Goal: Task Accomplishment & Management: Complete application form

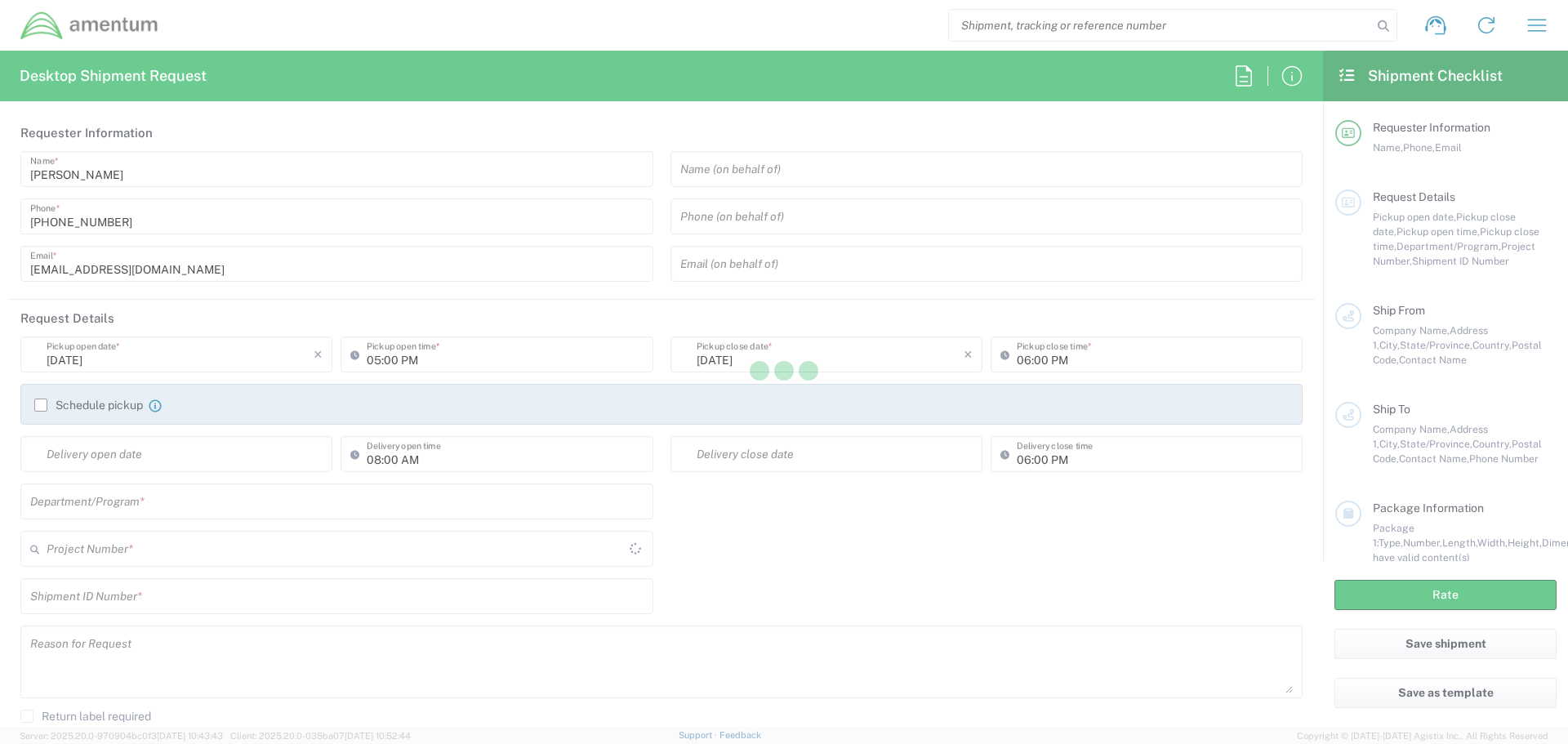
type input "United States"
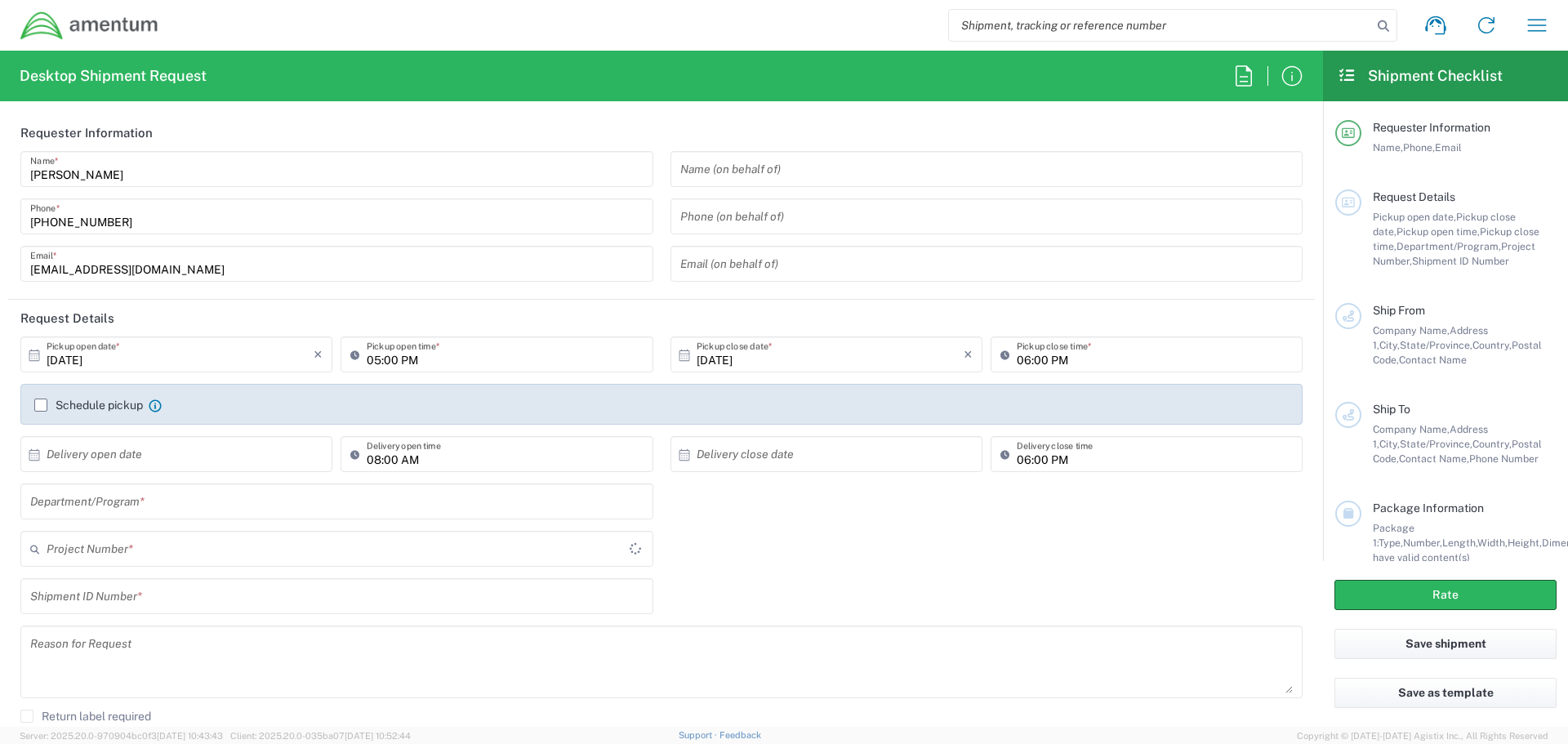
type input "OCCP.705446.FLCVA"
click at [1525, 31] on icon "button" at bounding box center [1537, 25] width 26 height 26
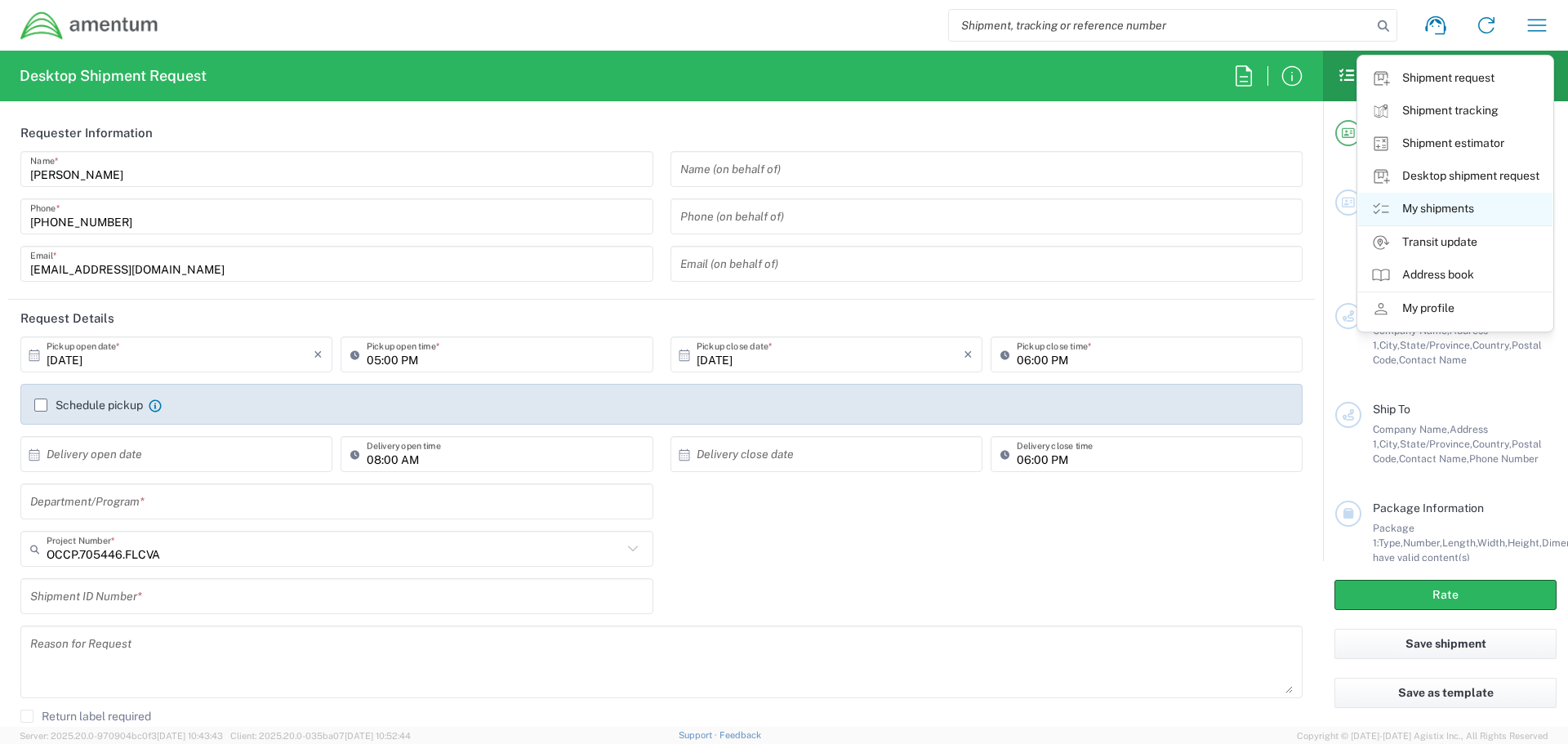
click at [1428, 206] on link "My shipments" at bounding box center [1455, 209] width 194 height 32
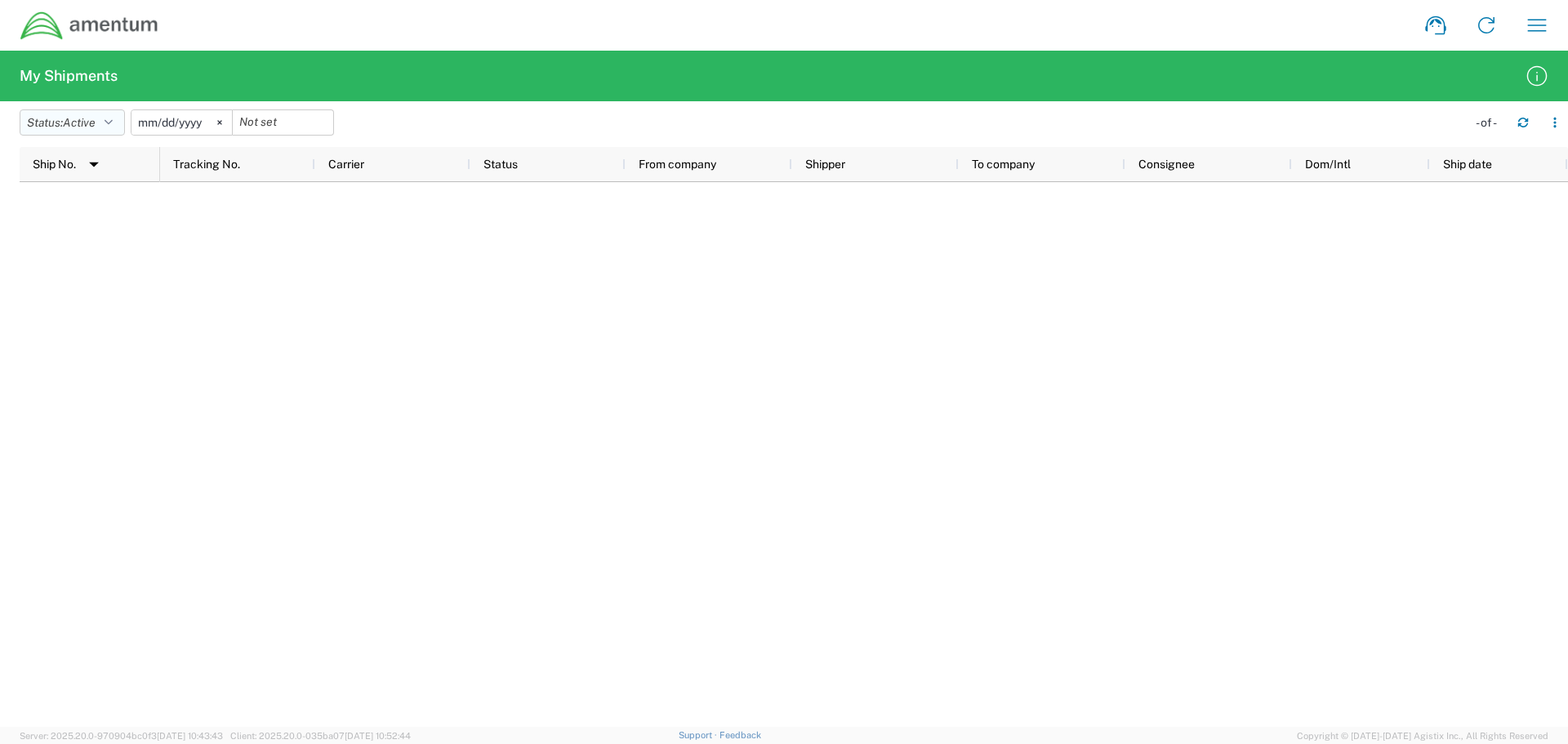
click at [119, 121] on button "Status: Active" at bounding box center [72, 123] width 105 height 26
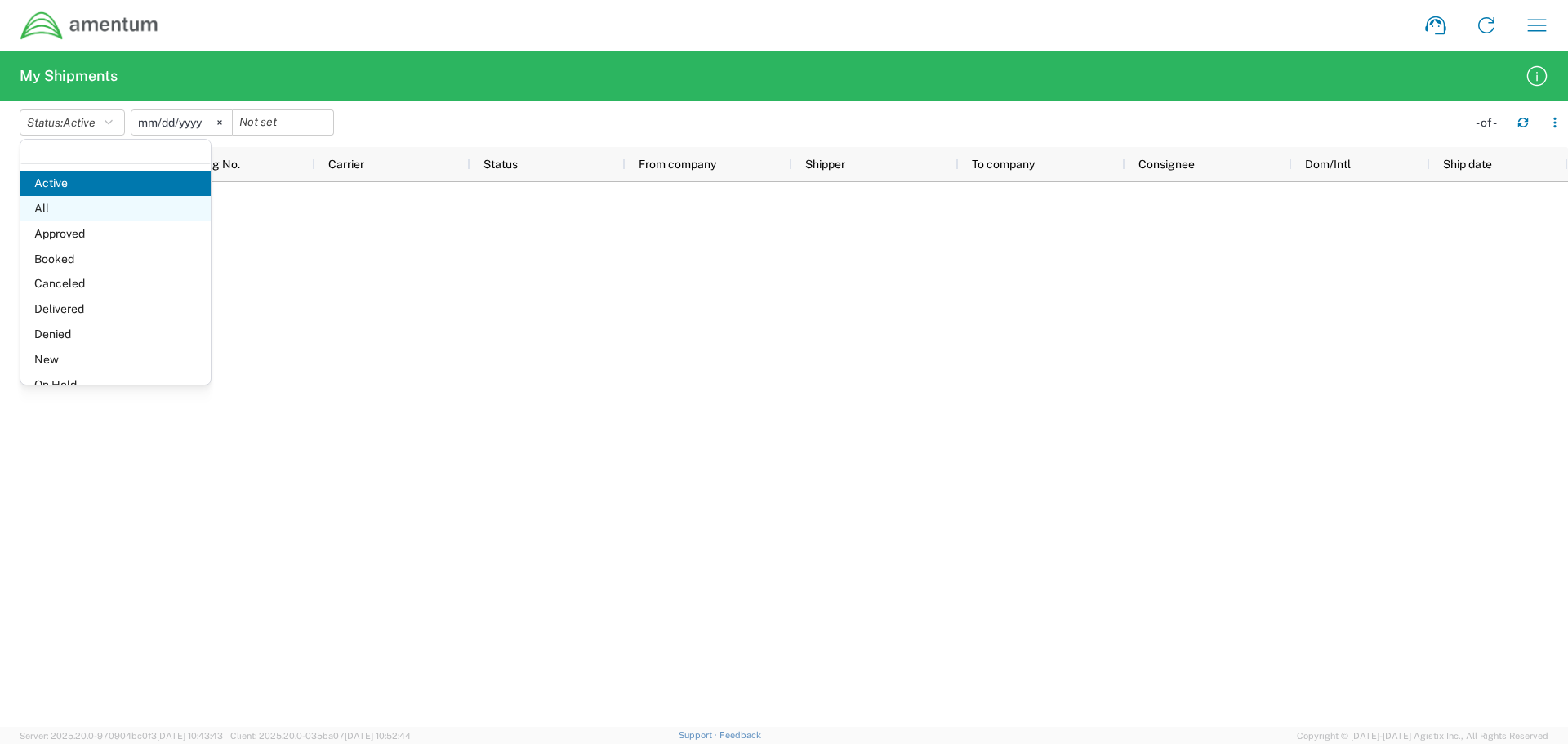
click at [59, 210] on span "All" at bounding box center [115, 208] width 191 height 25
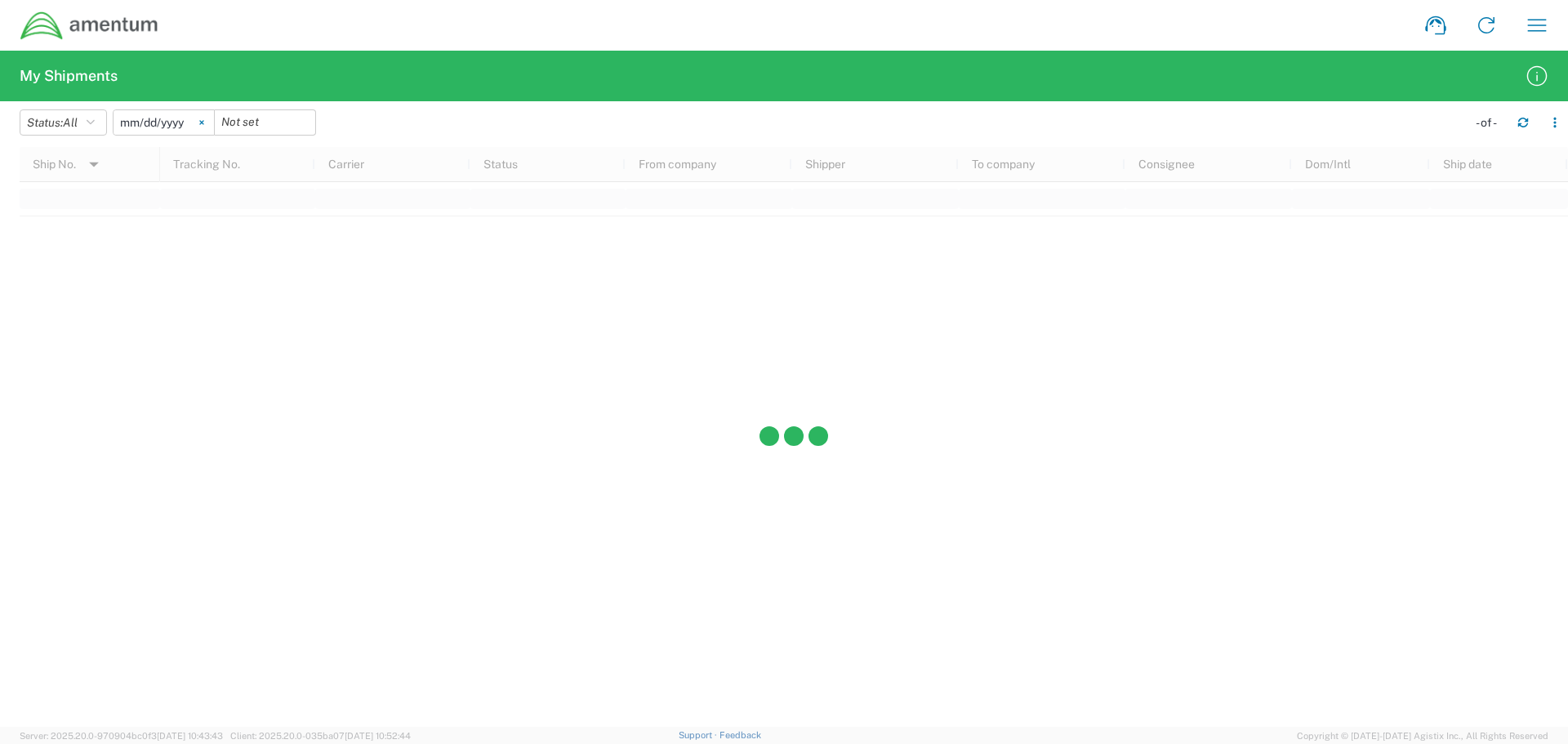
click at [205, 125] on icon at bounding box center [202, 123] width 5 height 5
drag, startPoint x: 288, startPoint y: 175, endPoint x: 227, endPoint y: 233, distance: 84.2
click at [227, 233] on div at bounding box center [794, 436] width 1549 height 580
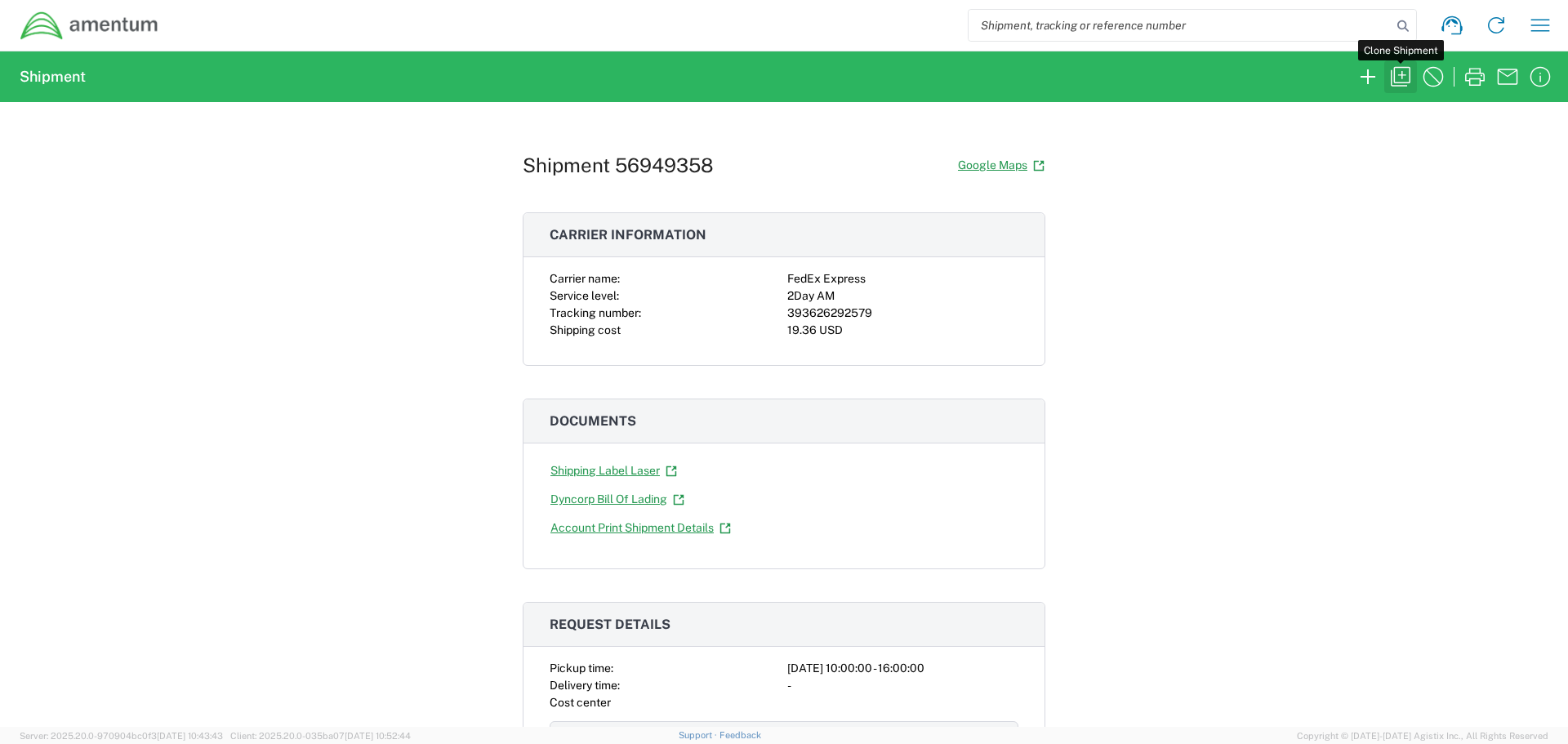
click at [1402, 76] on icon "button" at bounding box center [1401, 77] width 26 height 26
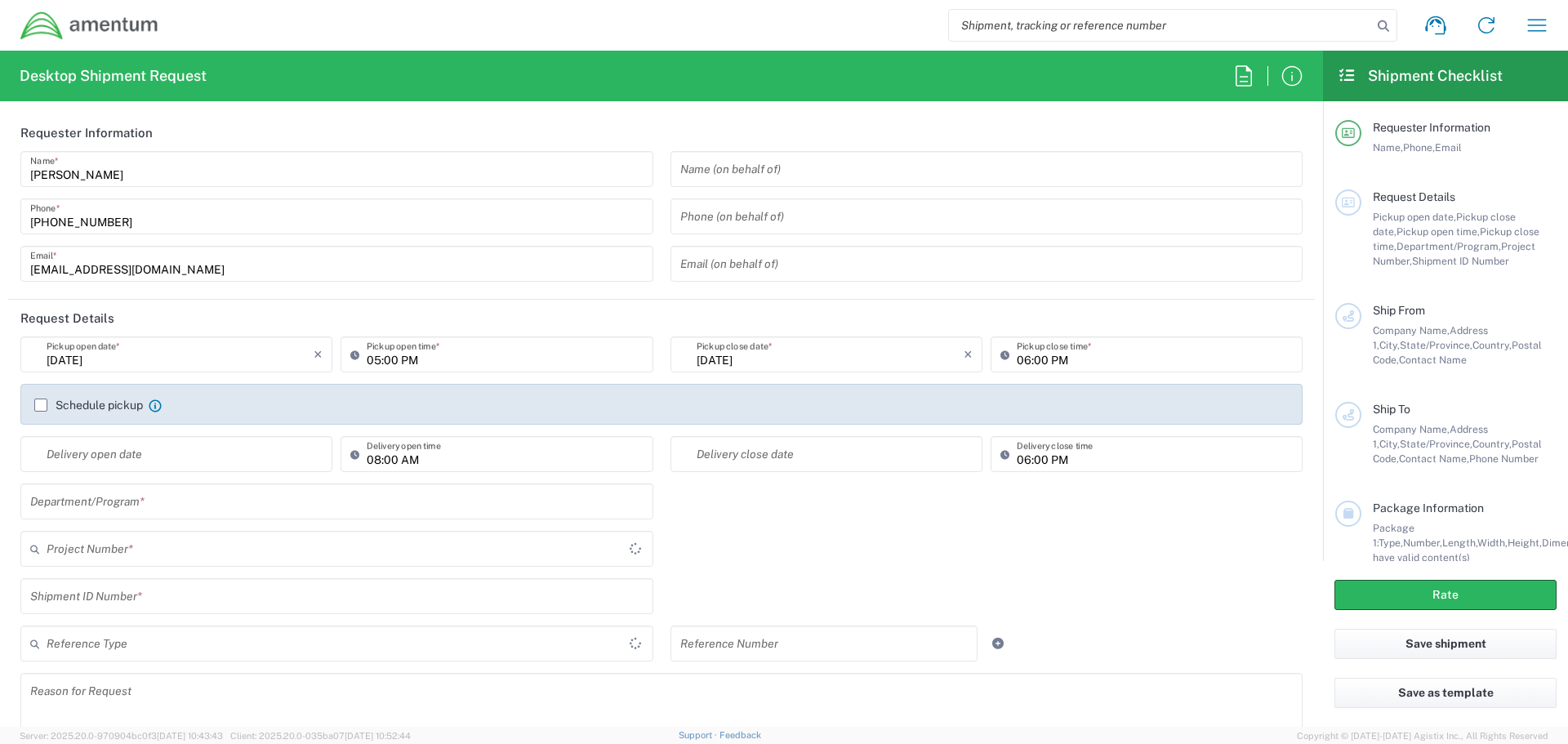
type input "10:00 AM"
type input "04:00 PM"
type input "Shipment Id Number"
type input "1"
type textarea "briona.madison.ctr@amentum.com"
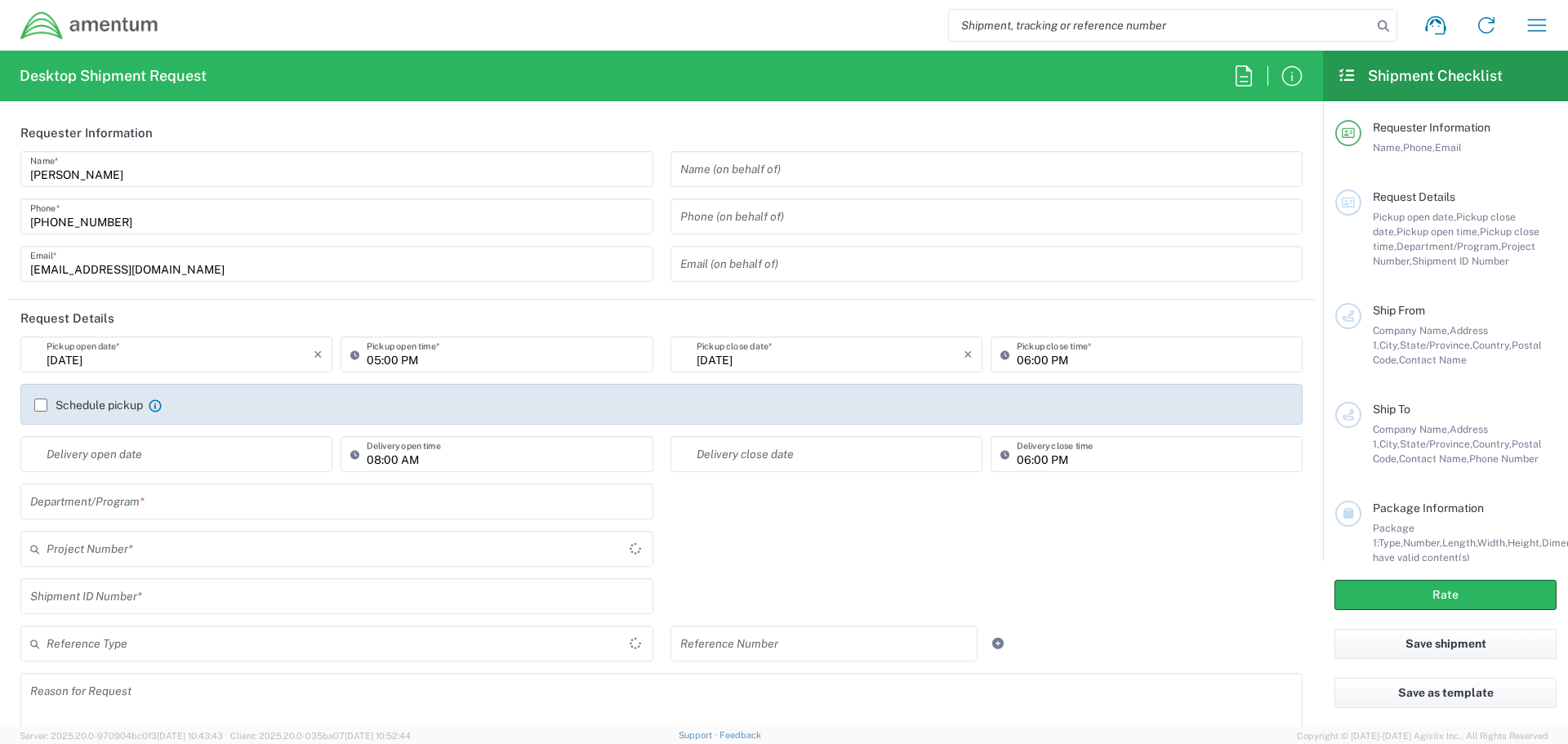
type input "Amentum"
type input "7799 Leesburg Pike"
type input "Suite 300N"
type input "Falls Church"
type input "Virginia"
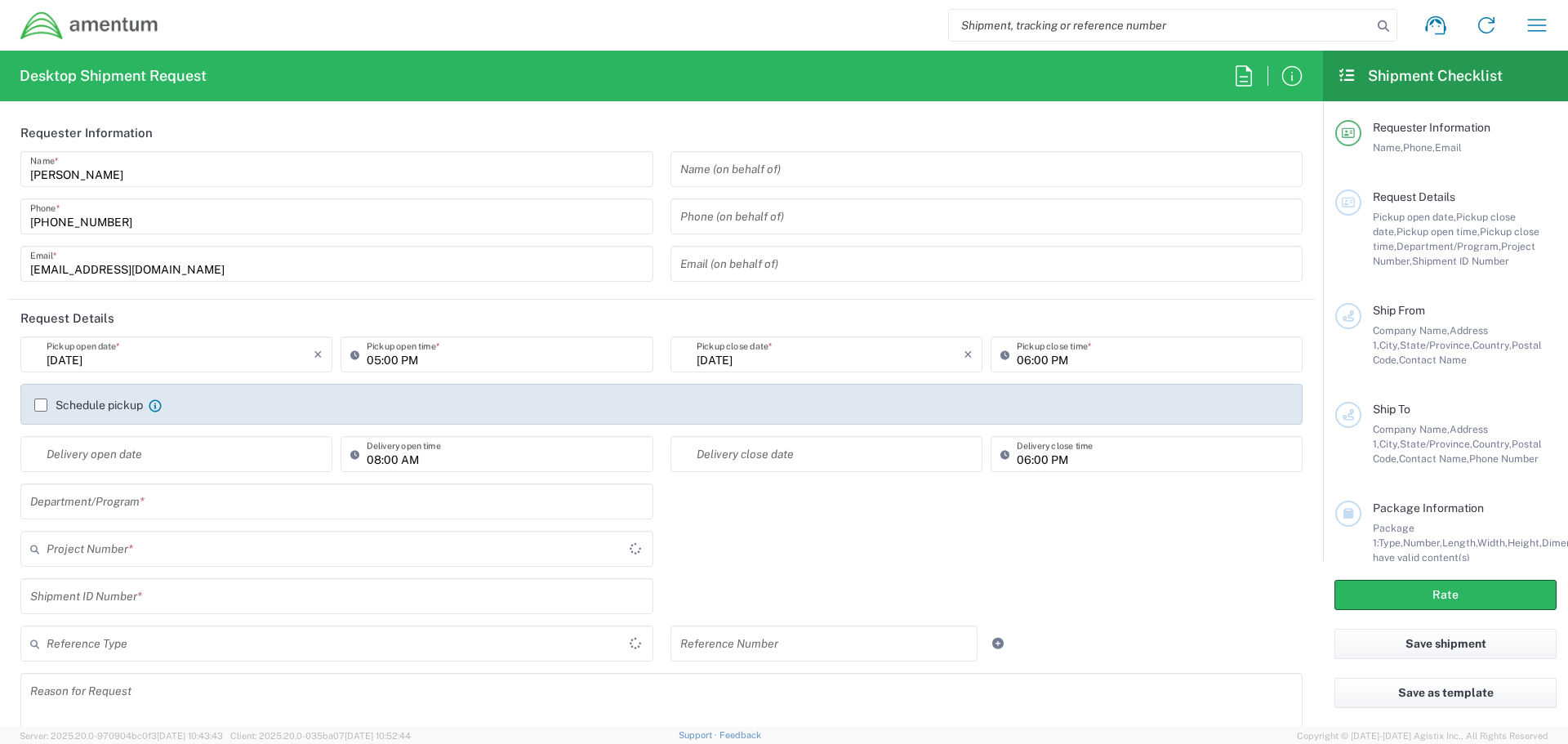
type input "United States"
type input "22043"
type input "Briona Madison"
type input "5715316662"
type input "Amentum"
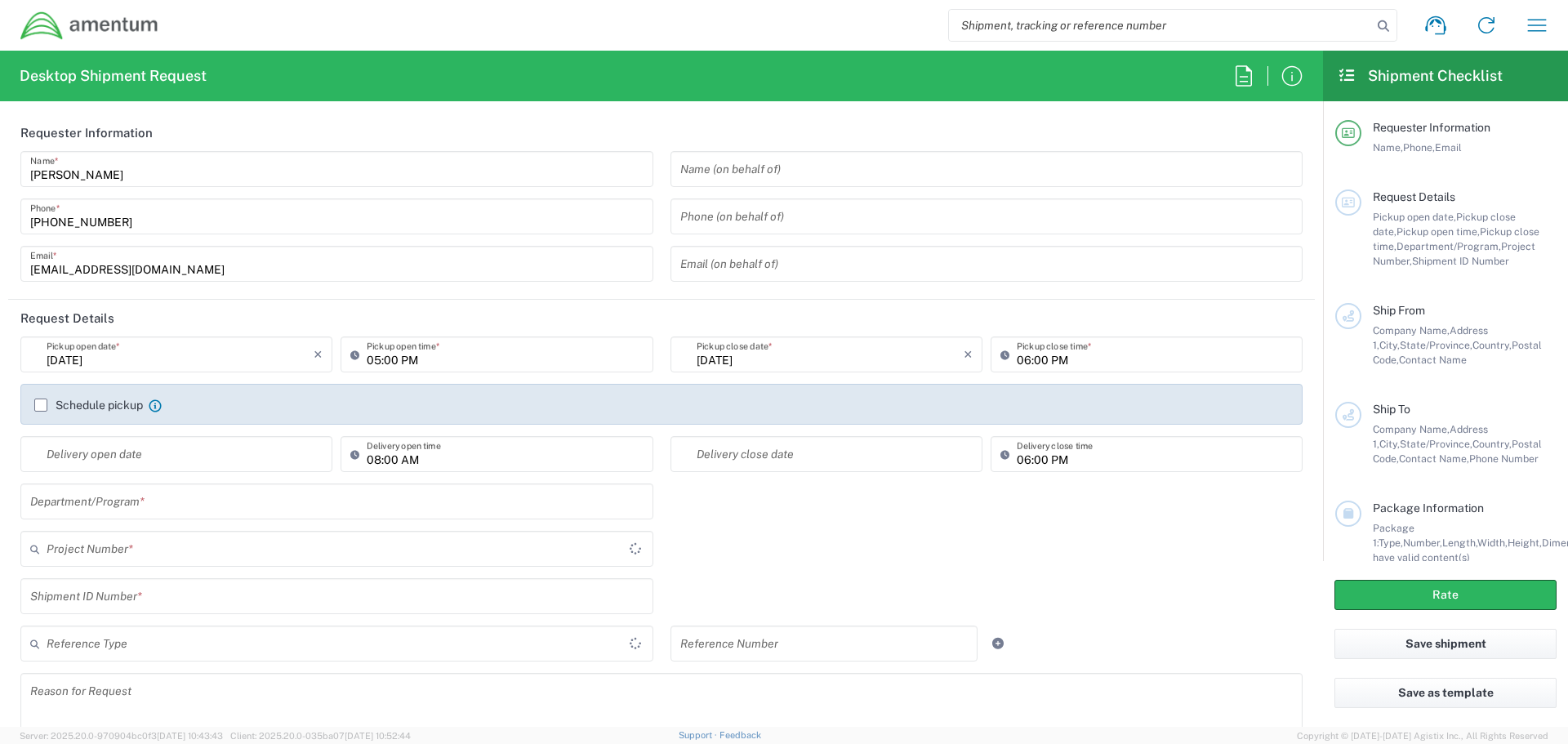
type input "20501 Seneca Meadows Parkway"
type input "Suite 200"
type input "Germantown"
type input "Maryland"
type input "United States"
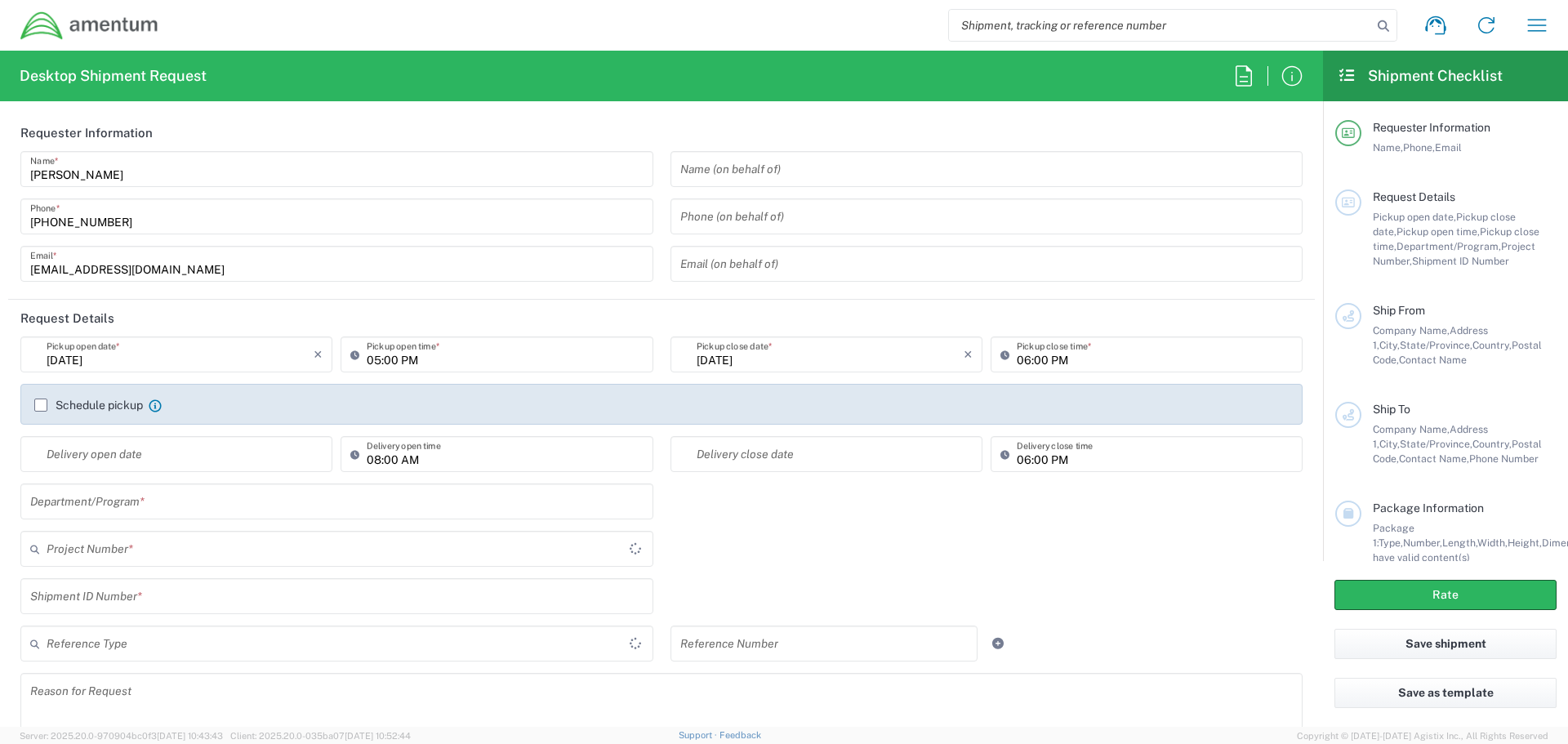
type input "20876"
type input "Verona Brown"
type input "3017065727"
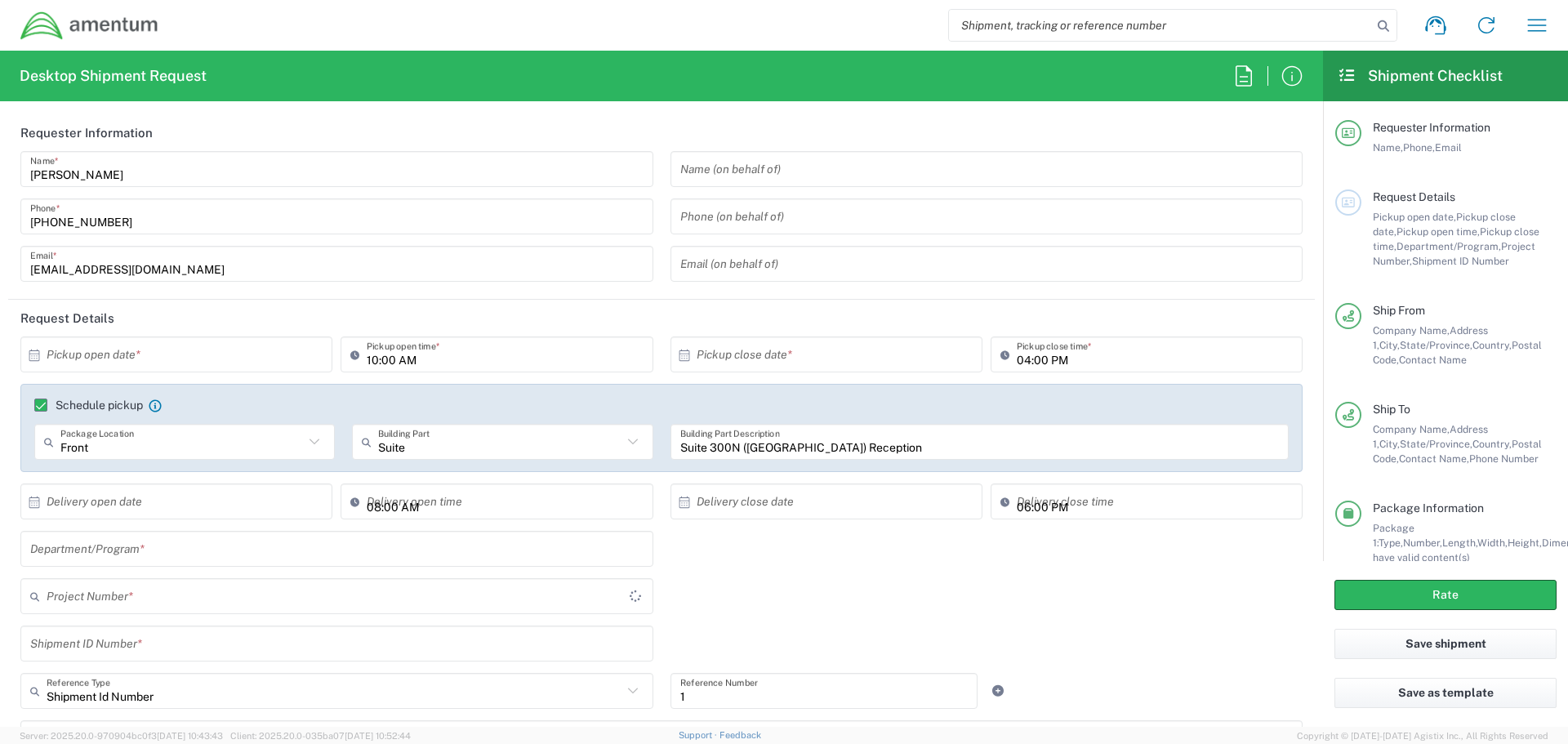
type input "Envelope"
click at [464, 311] on header "Request Details" at bounding box center [661, 318] width 1307 height 37
click at [418, 358] on input "10:00 AM" at bounding box center [505, 354] width 276 height 29
click at [434, 360] on input "10:00 AM" at bounding box center [505, 354] width 276 height 29
click at [435, 367] on input "10:00 AM" at bounding box center [505, 354] width 276 height 29
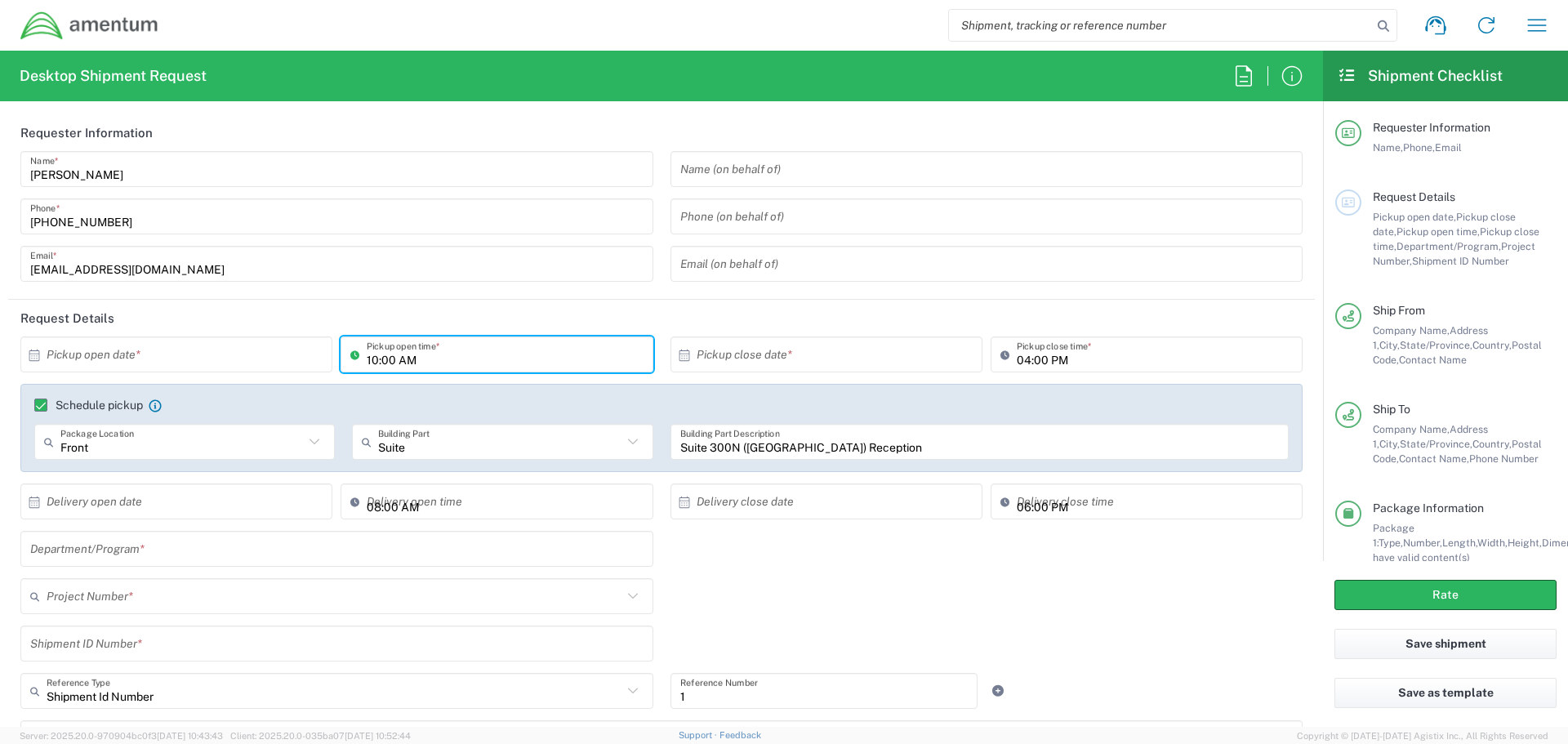
click at [435, 367] on input "10:00 AM" at bounding box center [505, 354] width 276 height 29
click at [435, 362] on input "10:00 AM" at bounding box center [505, 354] width 276 height 29
type input "1"
type input "1pm"
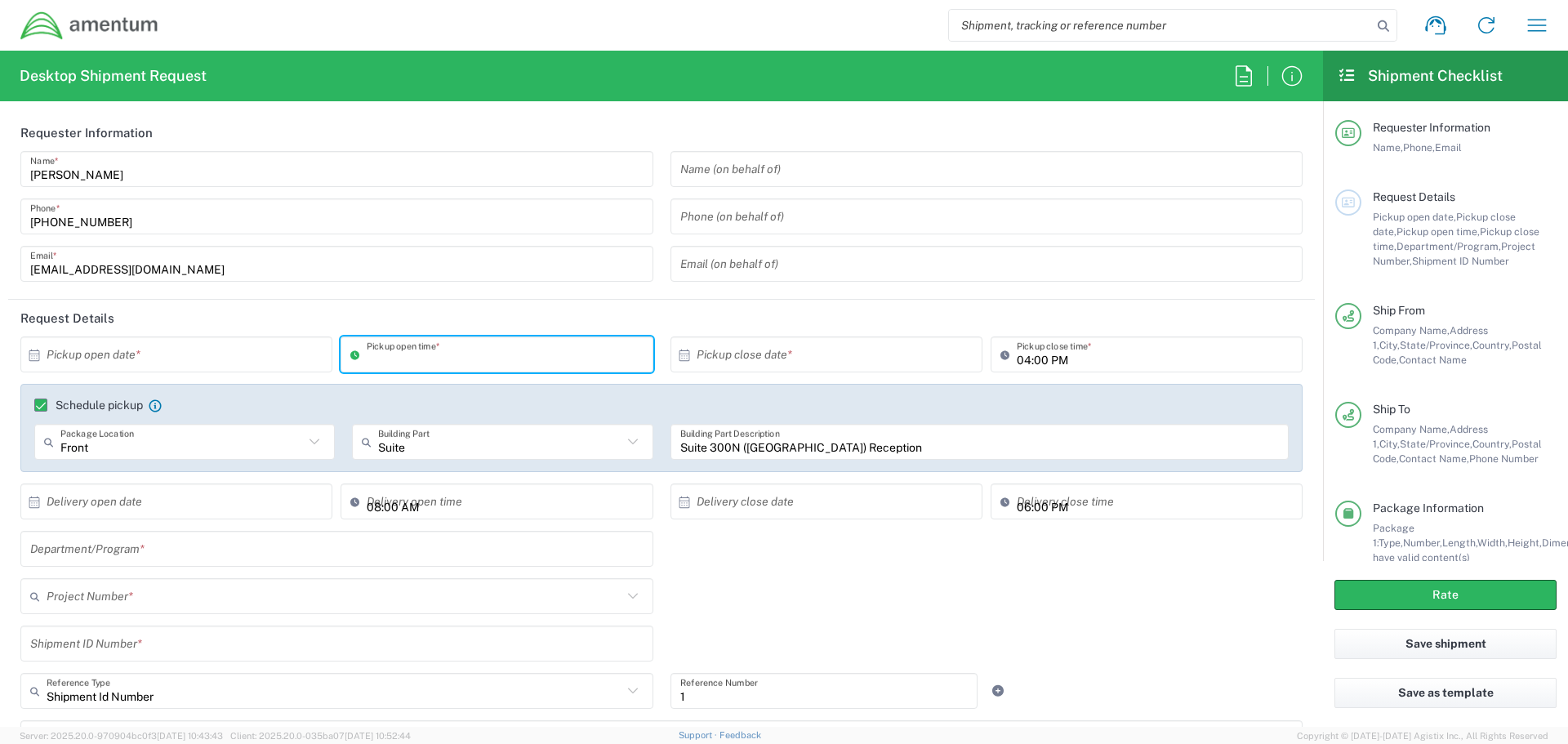
click at [820, 313] on header "Request Details" at bounding box center [661, 318] width 1307 height 37
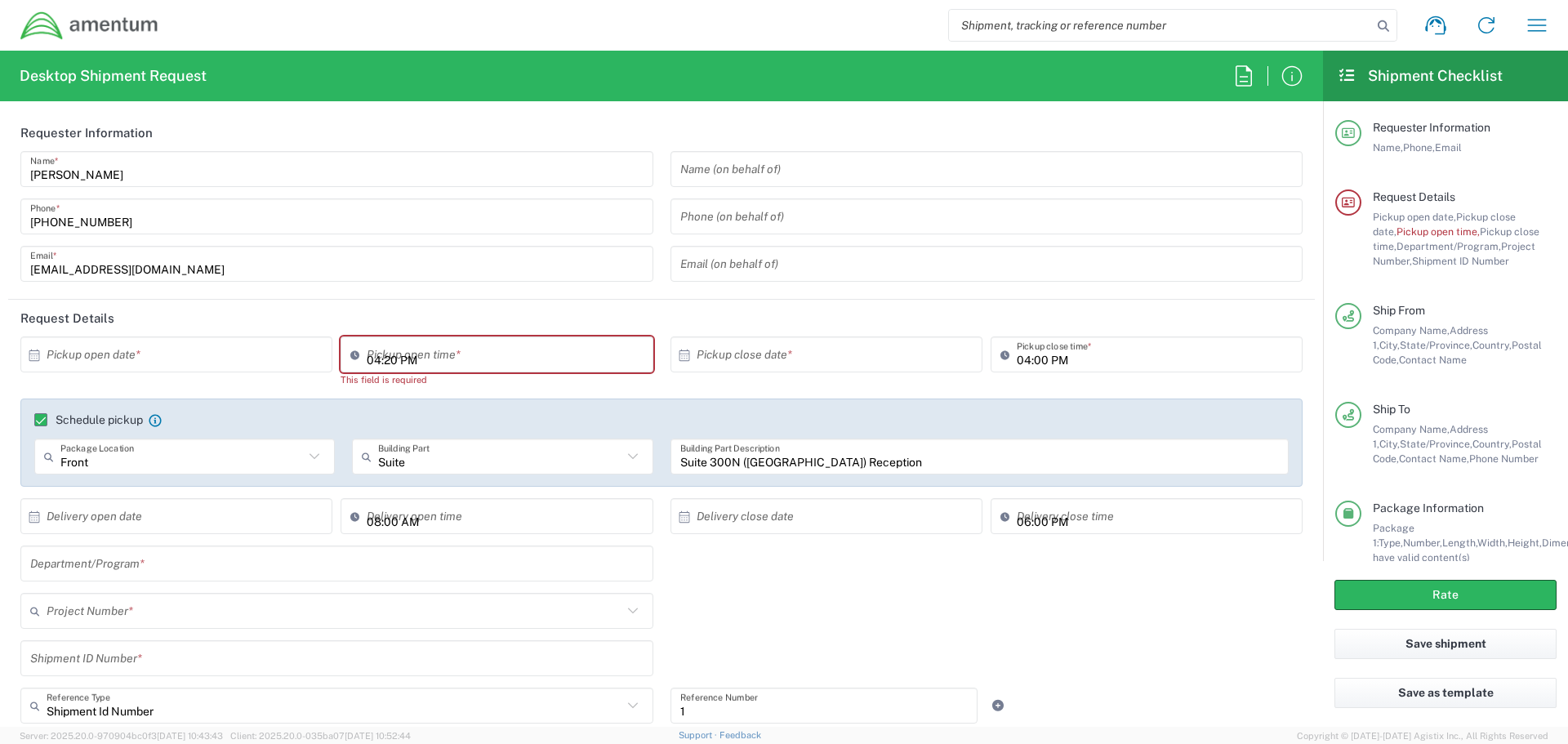
click at [577, 361] on input "04:20 PM" at bounding box center [505, 354] width 276 height 29
type input "01:00 PM"
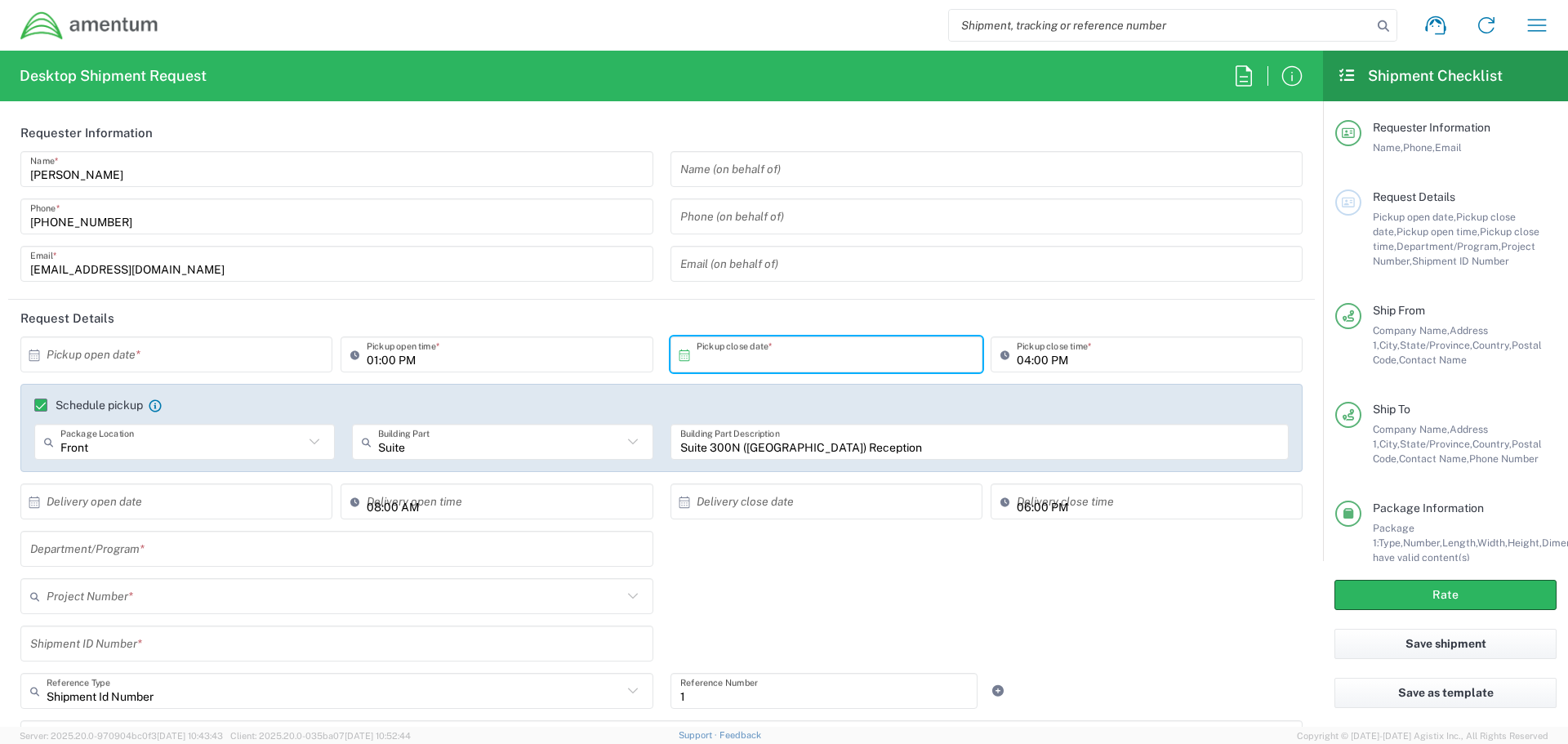
click at [188, 346] on input "text" at bounding box center [180, 354] width 267 height 29
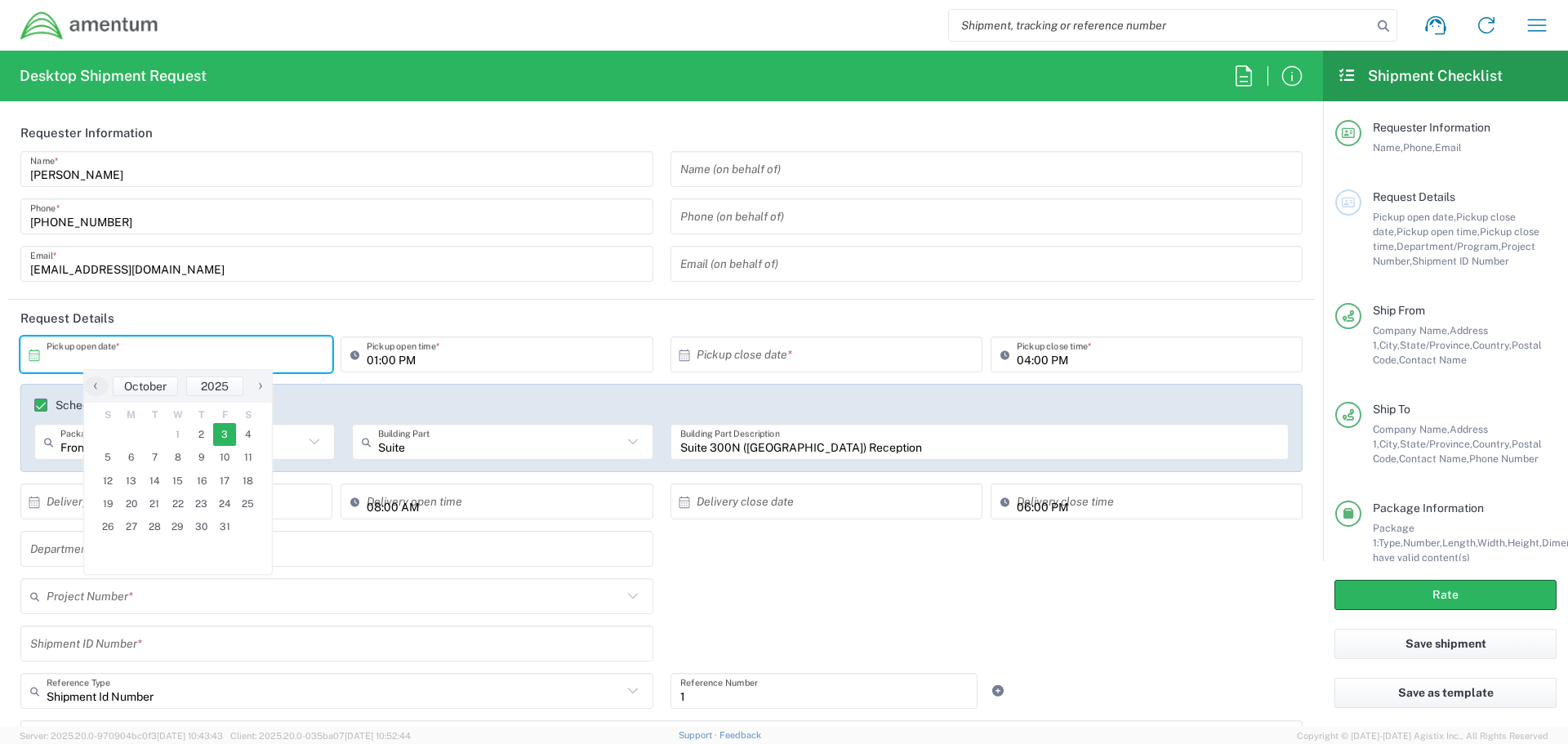
click at [226, 439] on span "3" at bounding box center [225, 434] width 24 height 23
type input "10/03/2025"
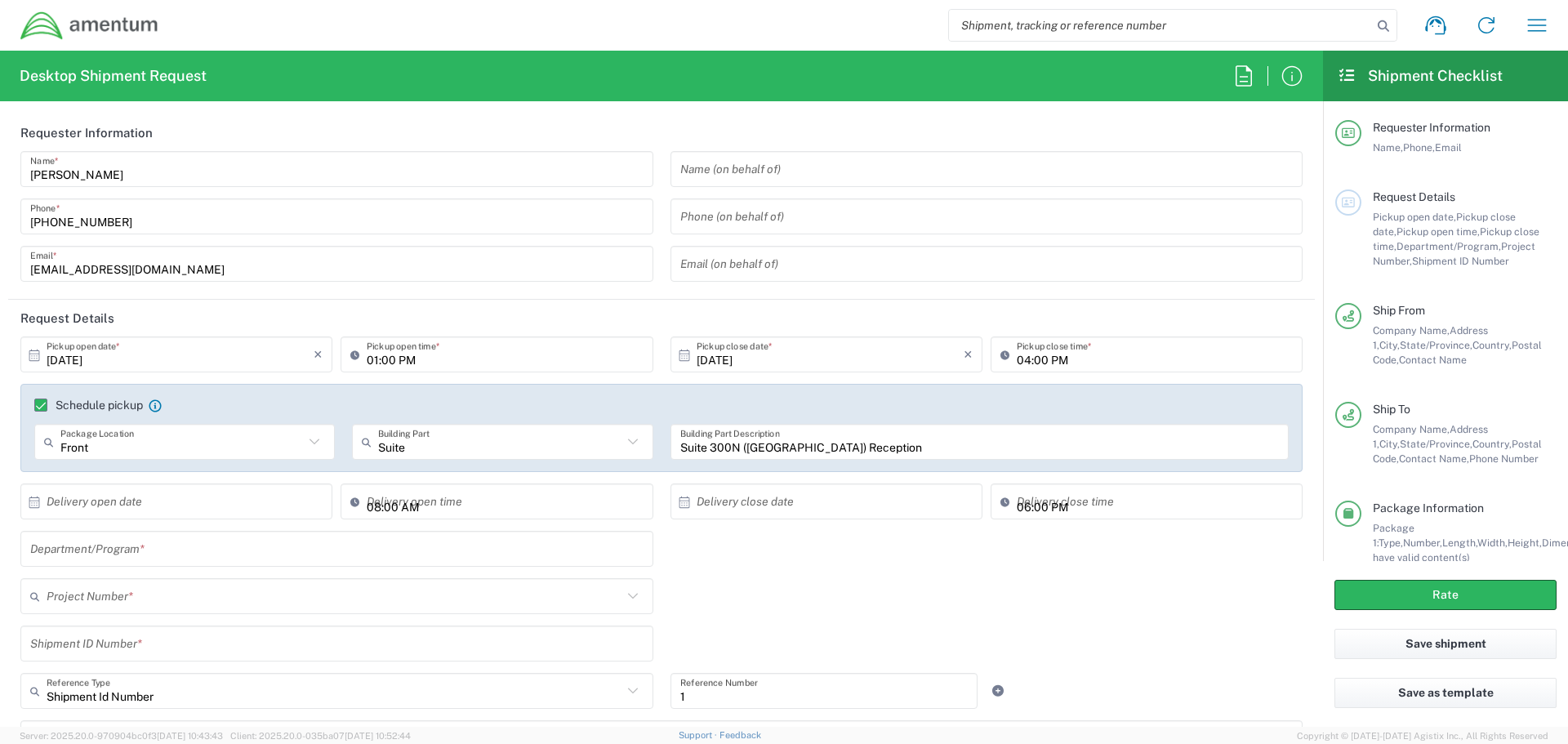
click at [438, 315] on header "Request Details" at bounding box center [661, 318] width 1307 height 37
click at [1018, 361] on input "04:00 PM" at bounding box center [1154, 354] width 276 height 29
type input "03:00 PM"
click at [1076, 317] on header "Request Details" at bounding box center [661, 318] width 1307 height 37
click at [134, 445] on input "text" at bounding box center [182, 442] width 243 height 29
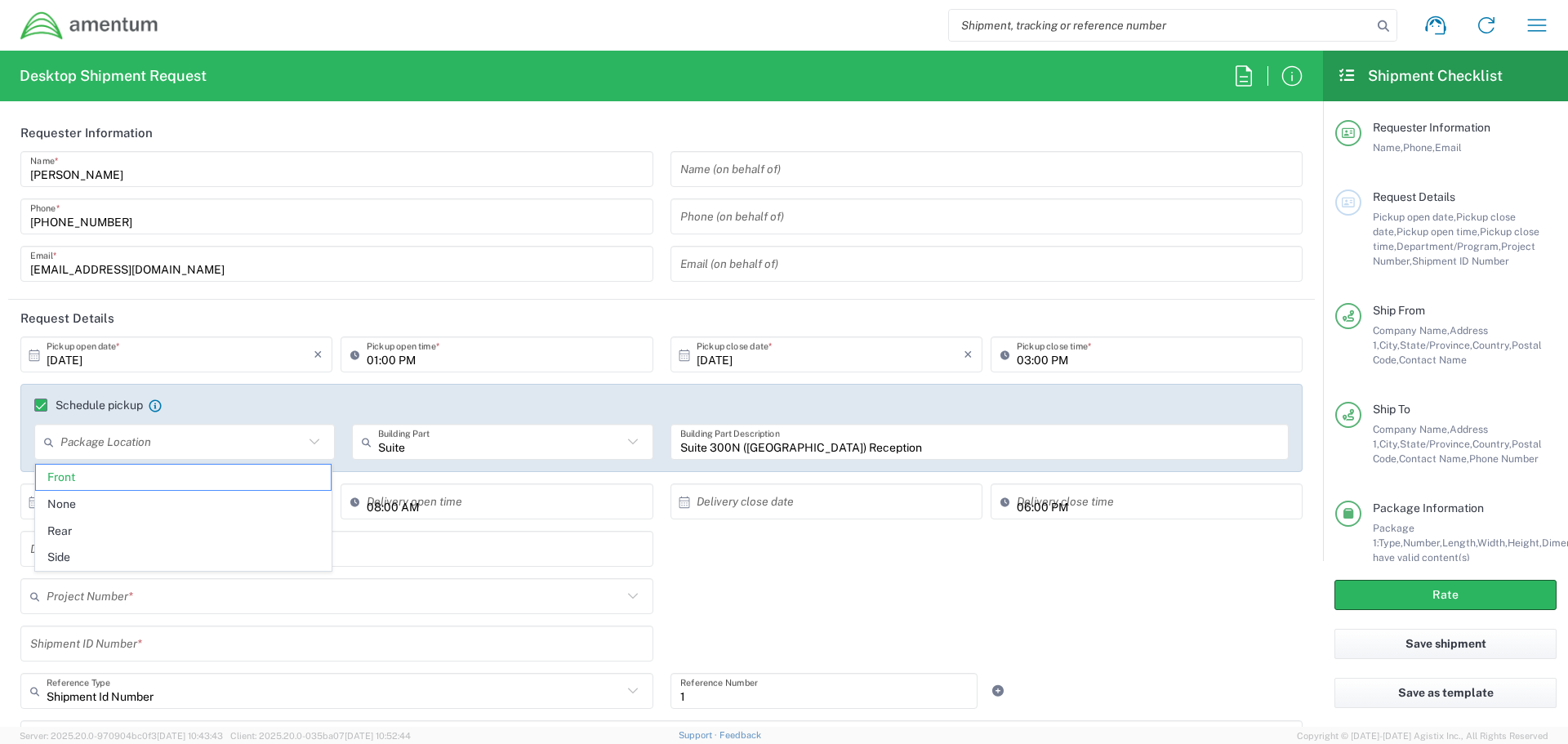
click at [159, 513] on span "None" at bounding box center [183, 504] width 295 height 25
type input "None"
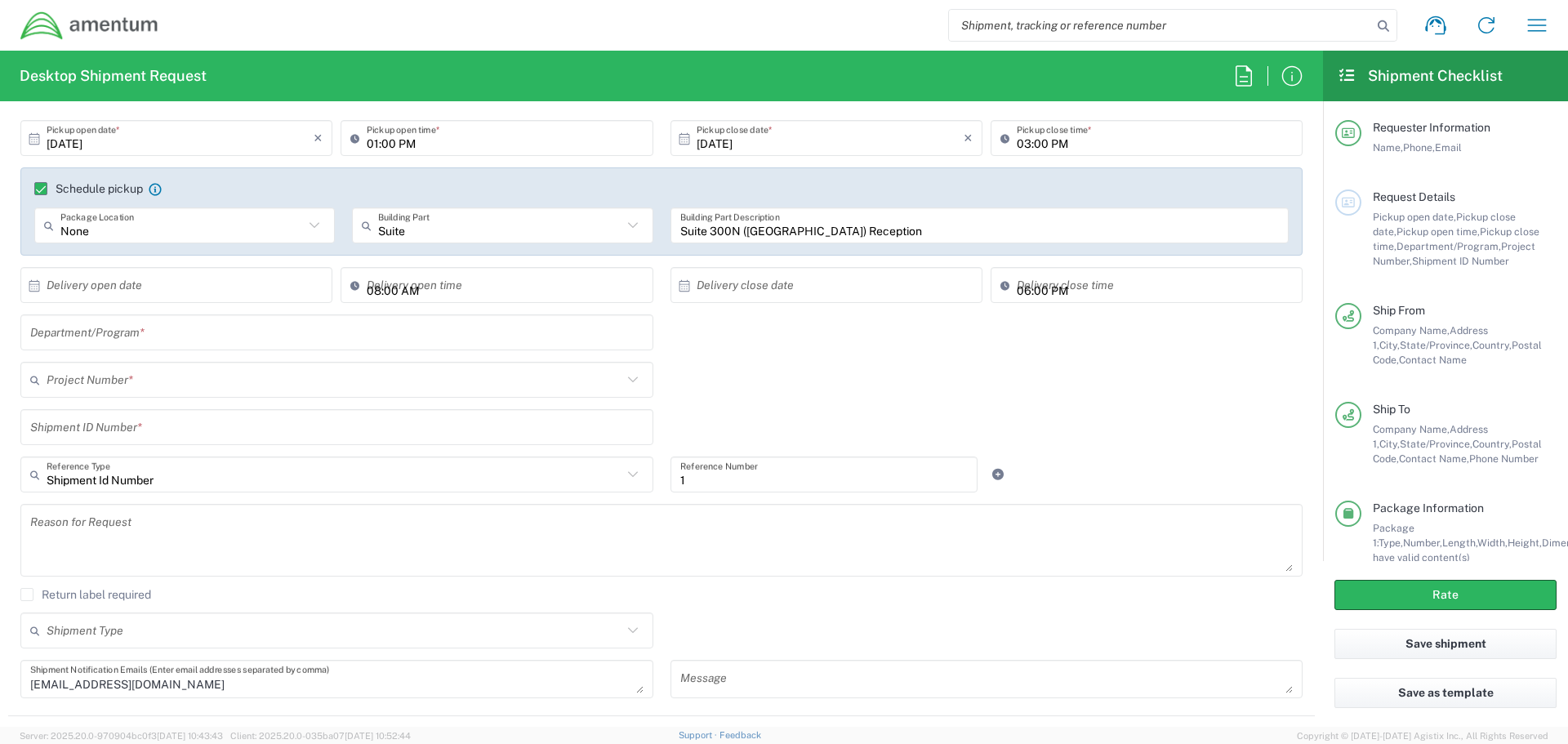
scroll to position [245, 0]
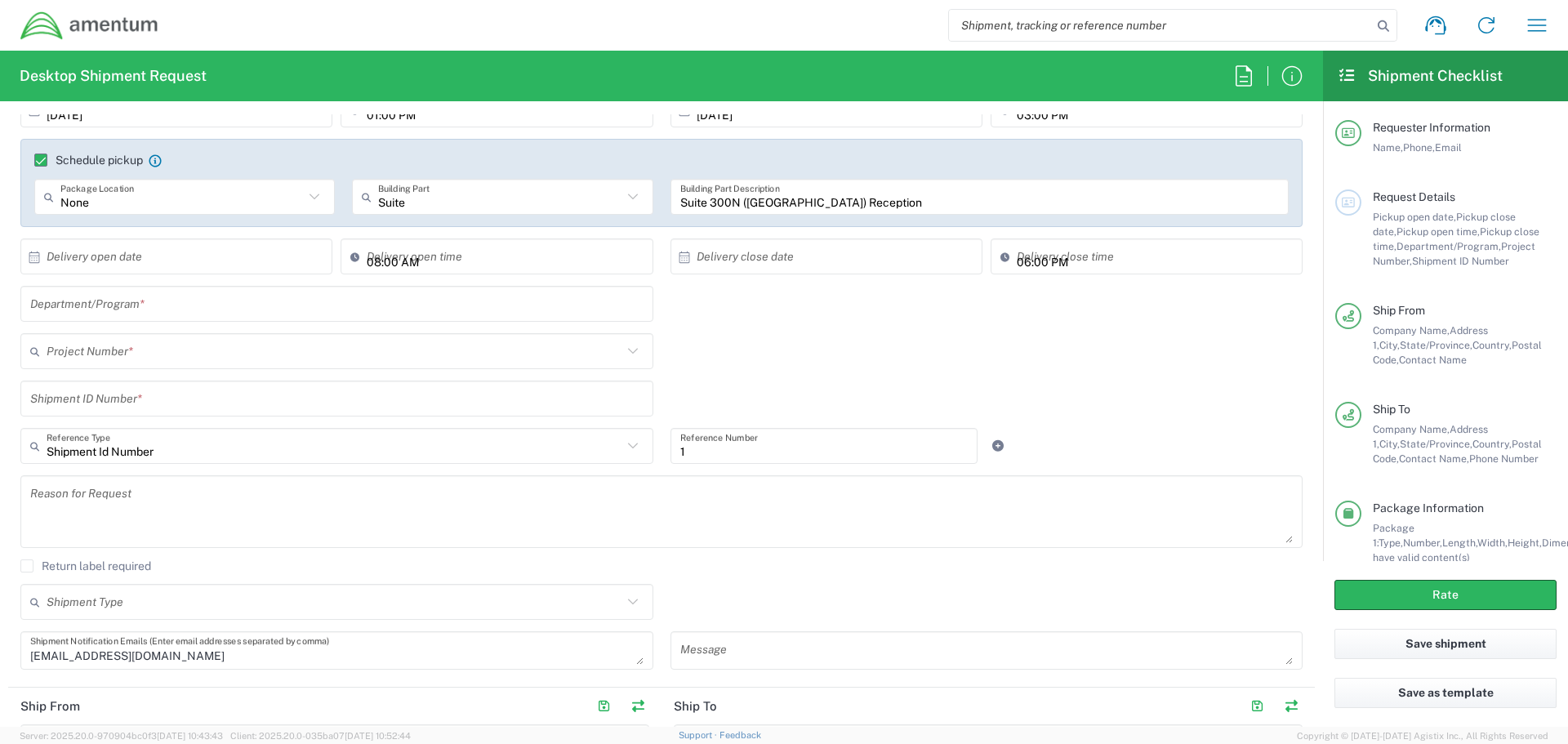
click at [144, 308] on input "text" at bounding box center [336, 304] width 614 height 29
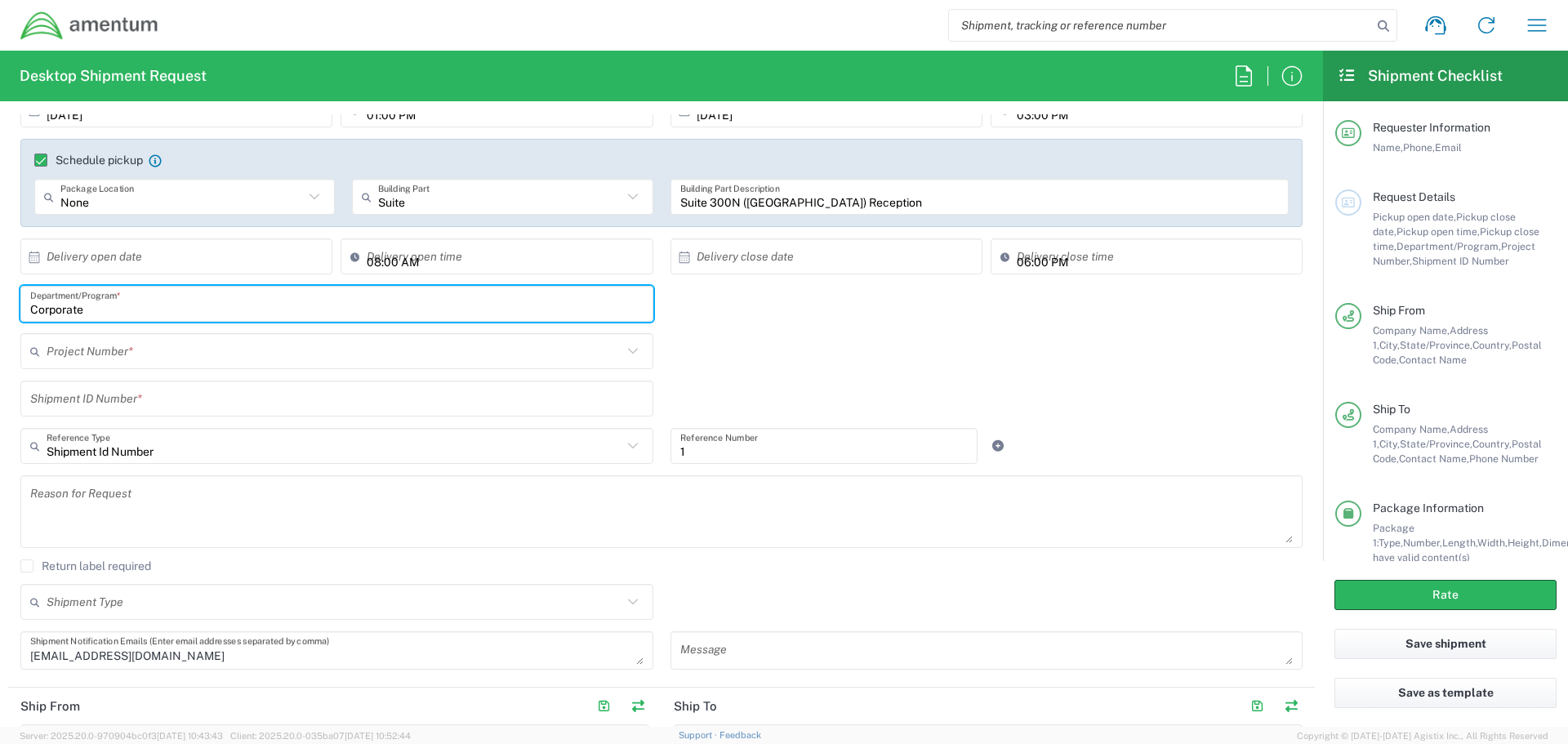
type input "Corporate"
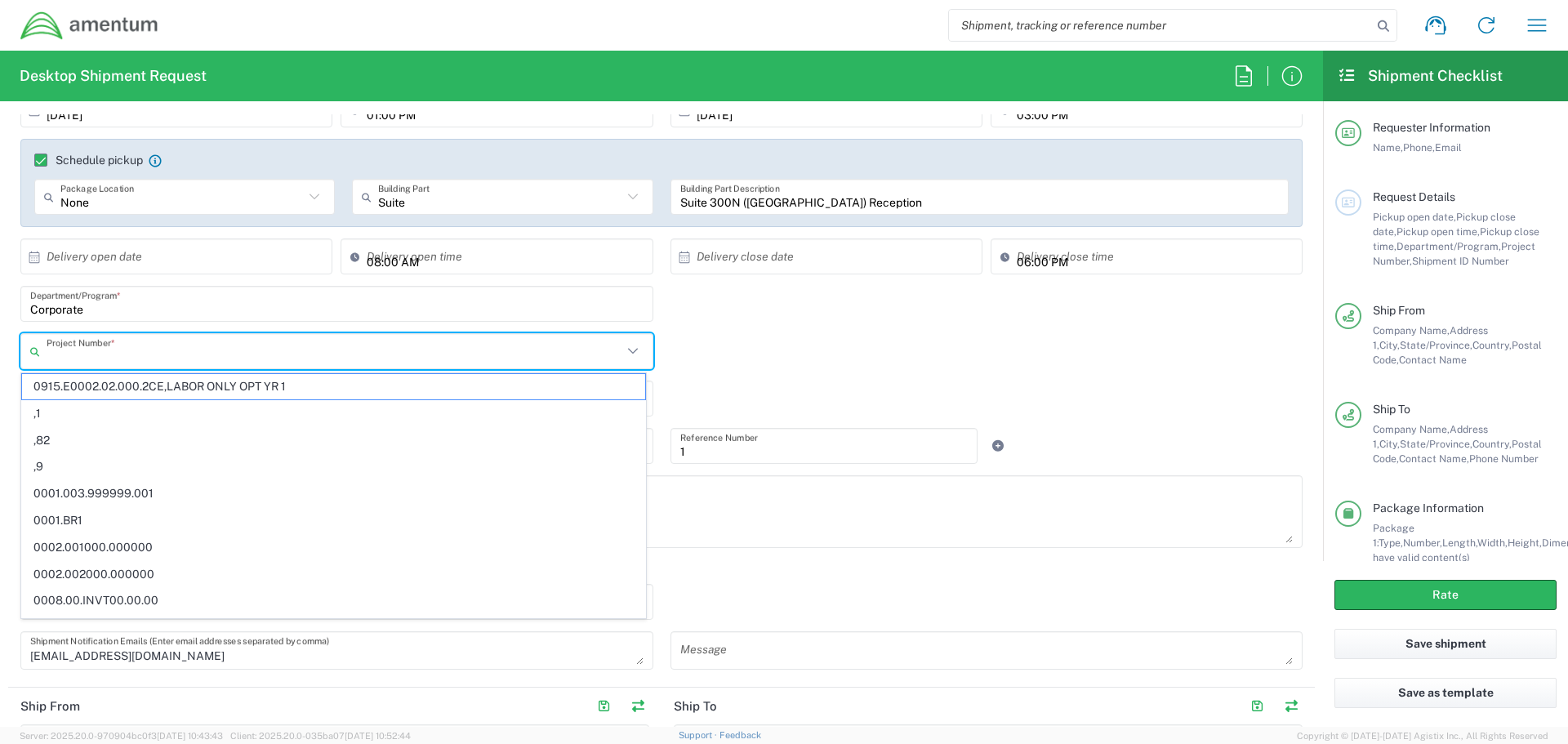
click at [126, 349] on input "text" at bounding box center [334, 351] width 576 height 29
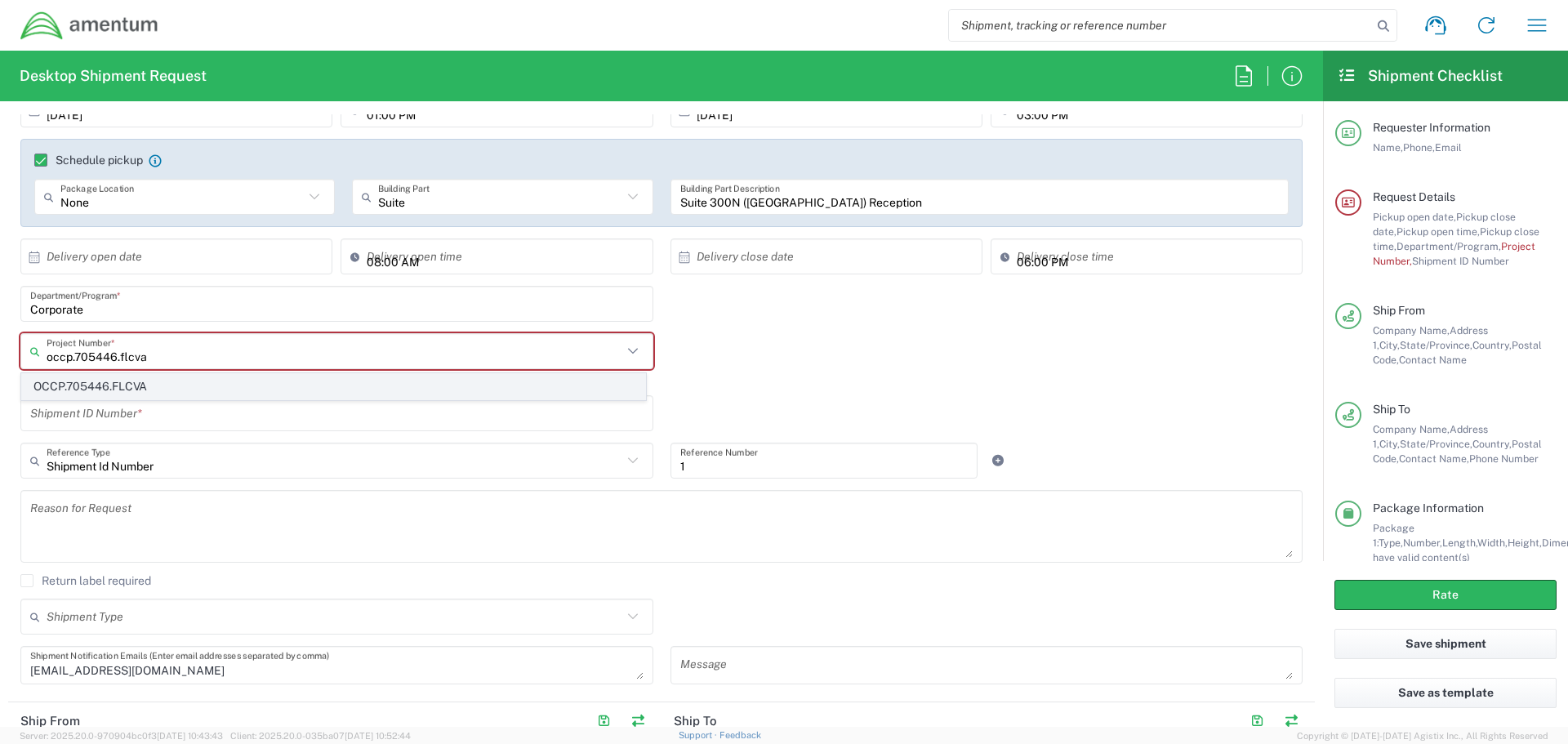
click at [146, 383] on span "OCCP.705446.FLCVA" at bounding box center [334, 386] width 623 height 25
type input "OCCP.705446.FLCVA"
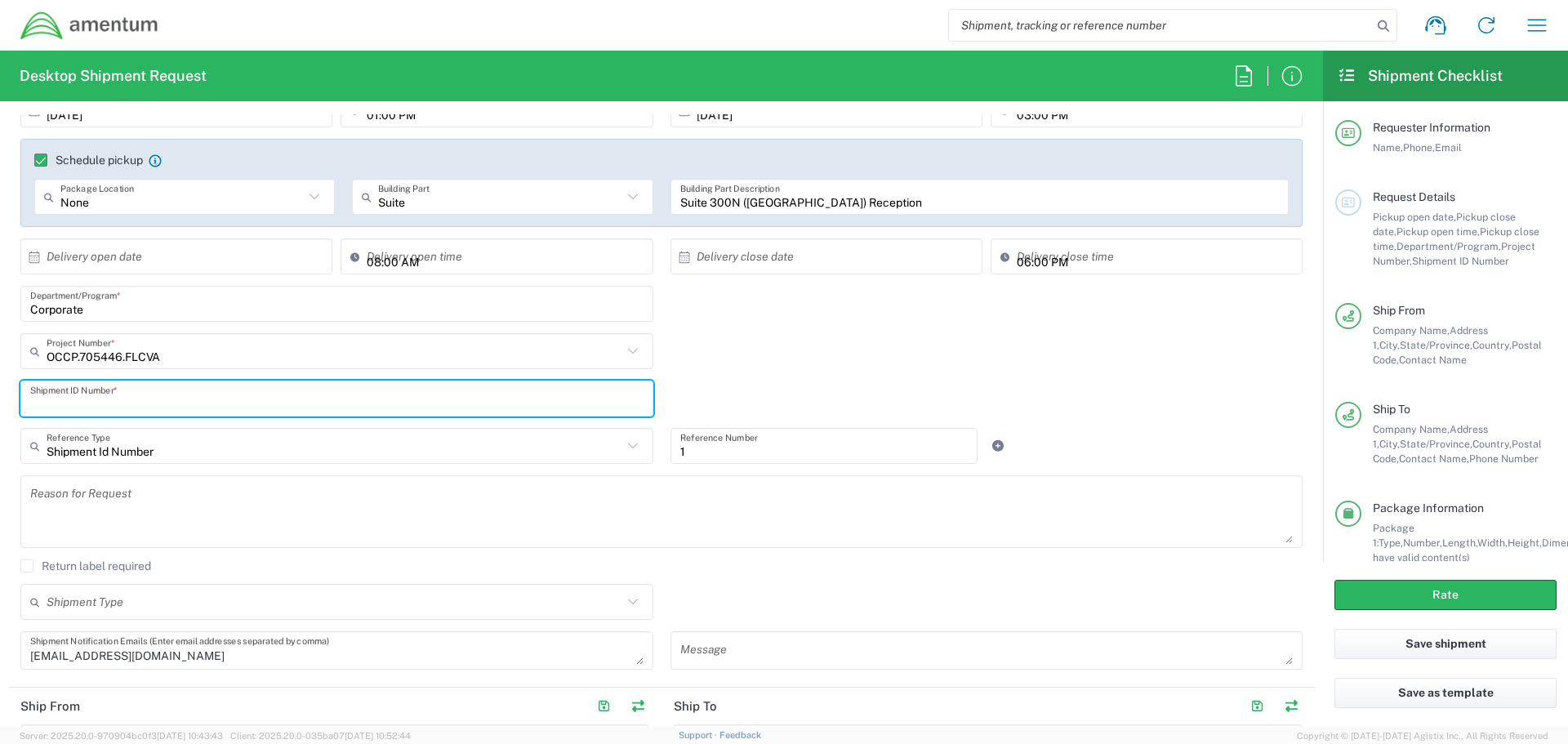
click at [161, 404] on input "text" at bounding box center [336, 398] width 614 height 29
type input "1"
click at [746, 369] on div "OCCP.705446.FLCVA Project Number * OCCP.705446.FLCVA" at bounding box center [662, 357] width 1299 height 47
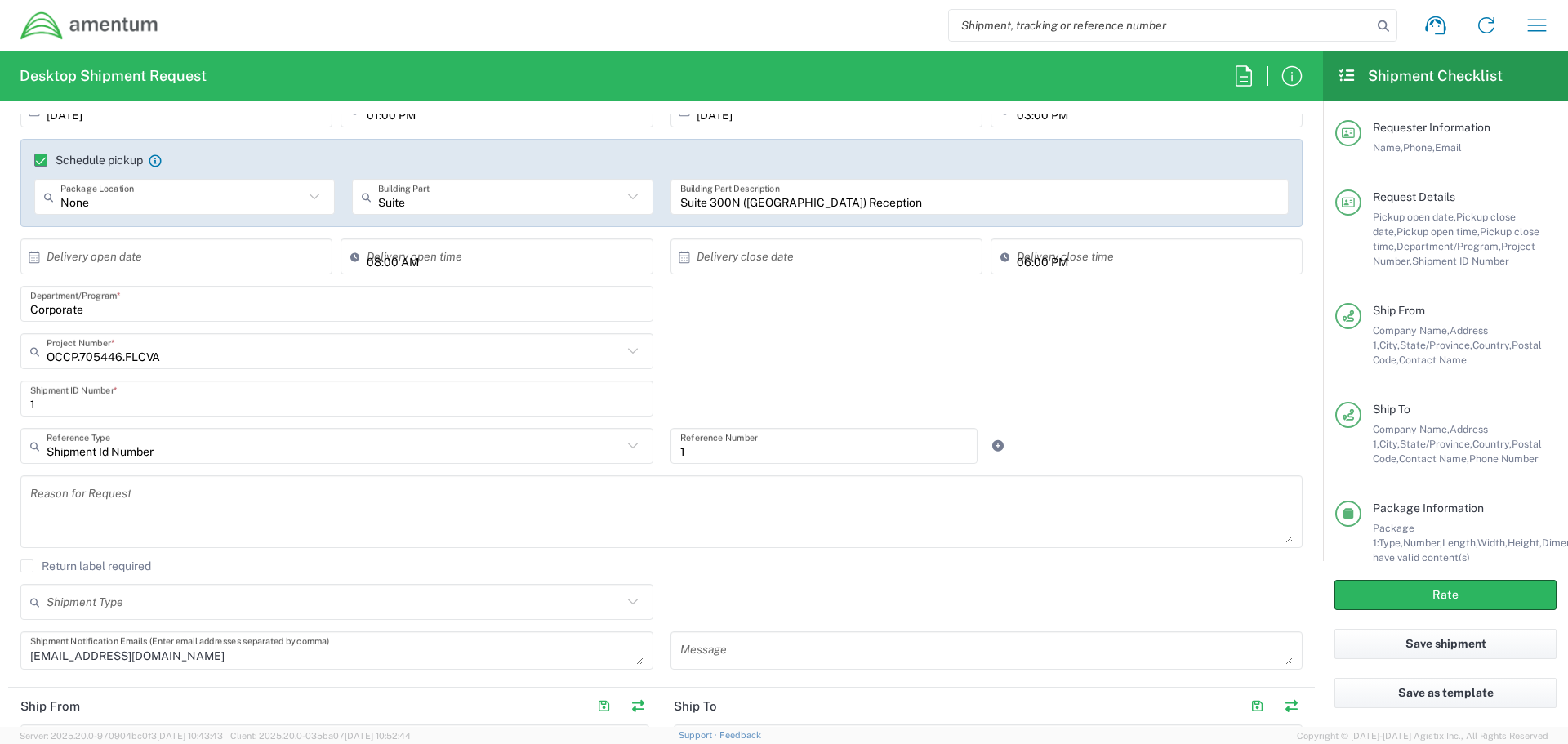
click at [628, 450] on icon at bounding box center [633, 446] width 21 height 21
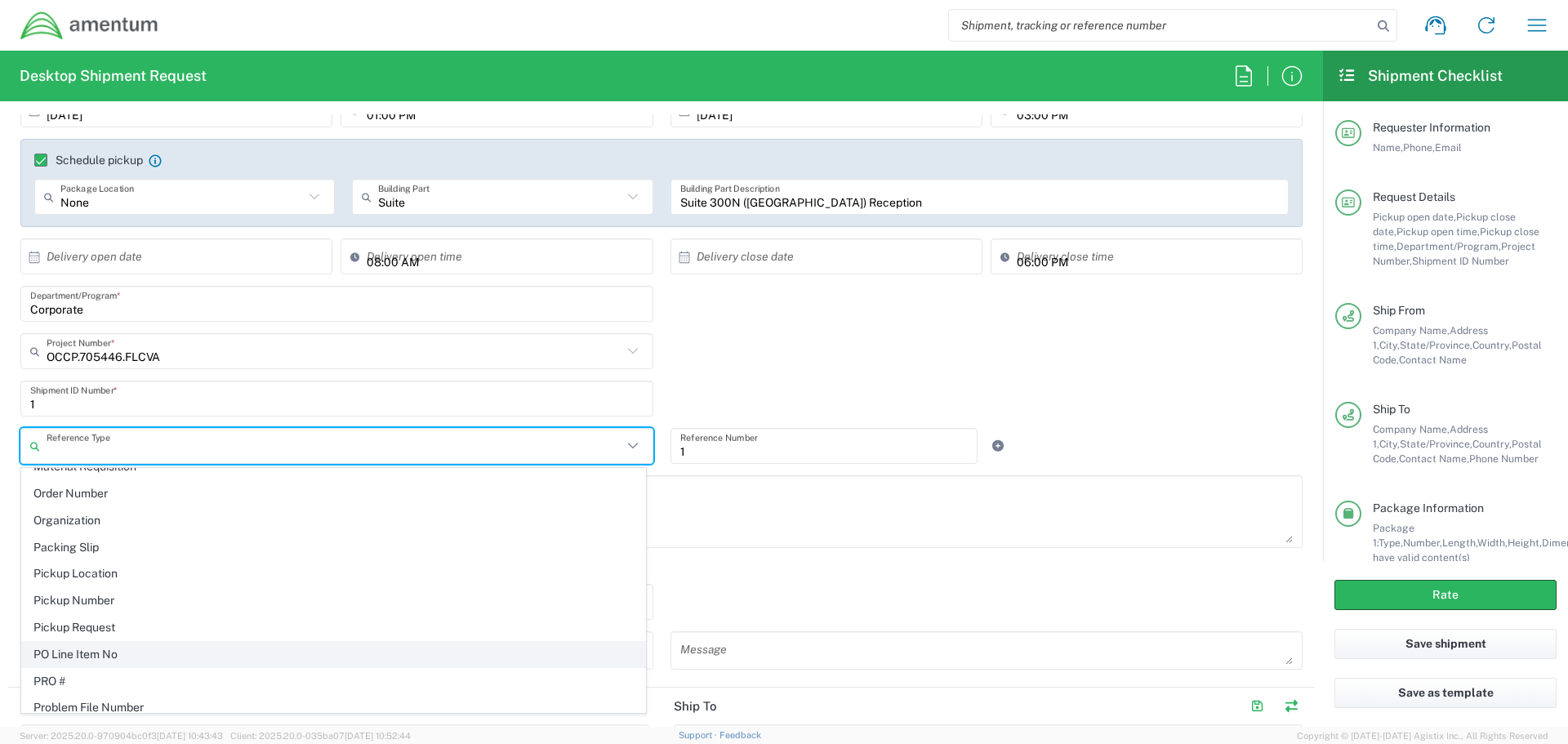
scroll to position [980, 0]
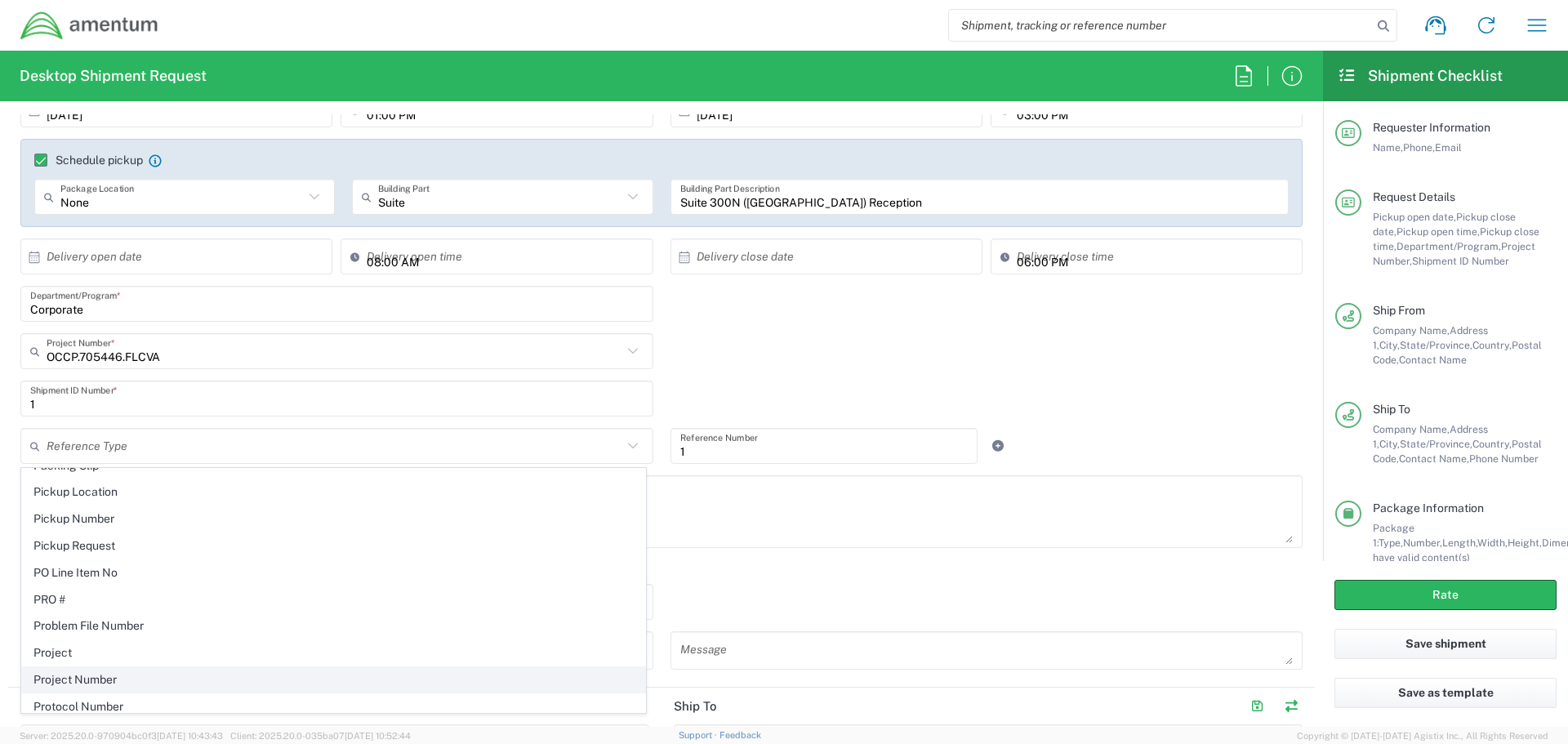
click at [94, 674] on span "Project Number" at bounding box center [334, 679] width 623 height 25
type input "Project Number"
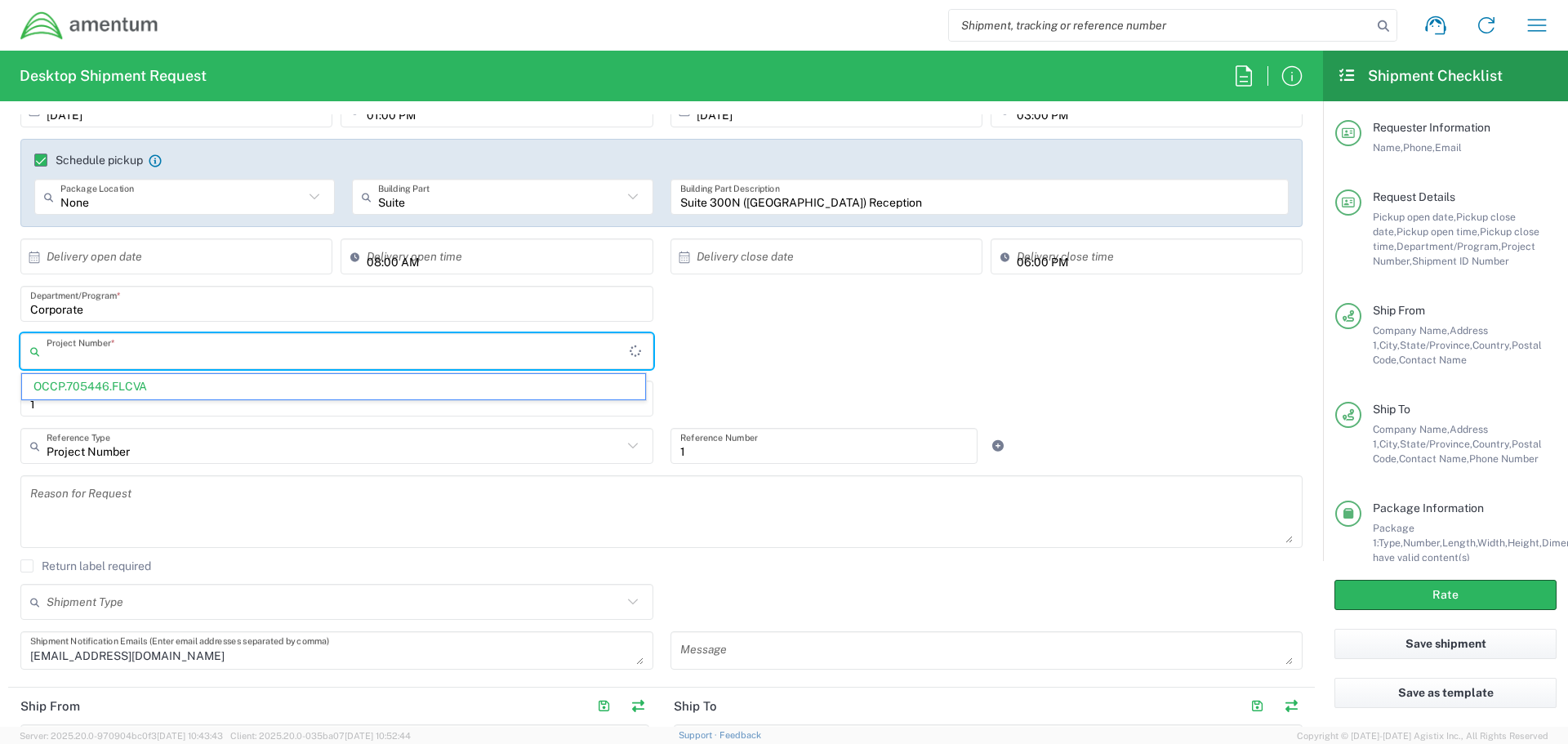
click at [198, 356] on input "text" at bounding box center [338, 351] width 583 height 29
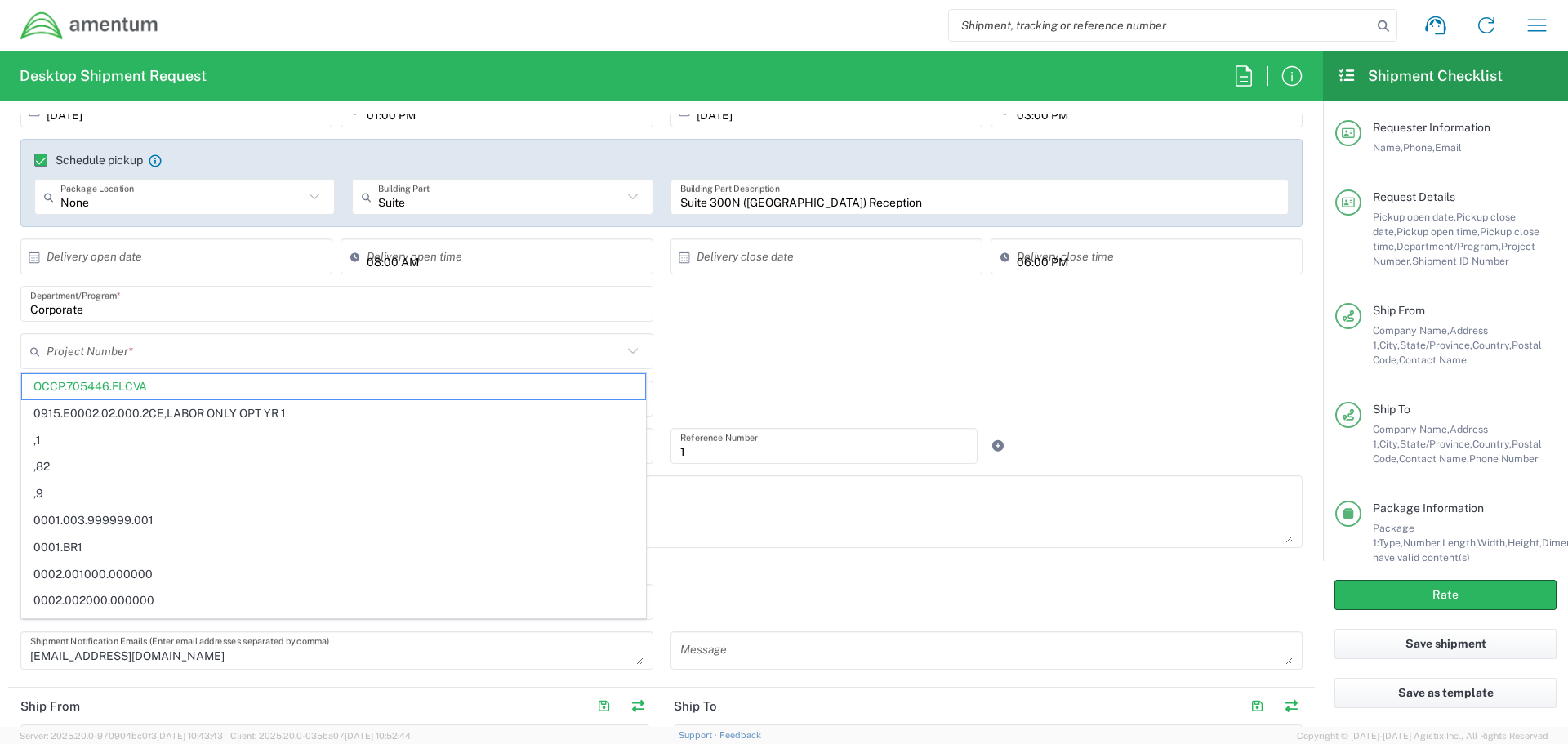
drag, startPoint x: 153, startPoint y: 390, endPoint x: 714, endPoint y: 347, distance: 562.6
click at [714, 347] on div "Project Number * OCCP.705446.FLCVA 0915.E0002.02.000.2CE,LABOR ONLY OPT YR 1 ,1…" at bounding box center [662, 357] width 1299 height 47
type input "OCCP.705446.FLCVA"
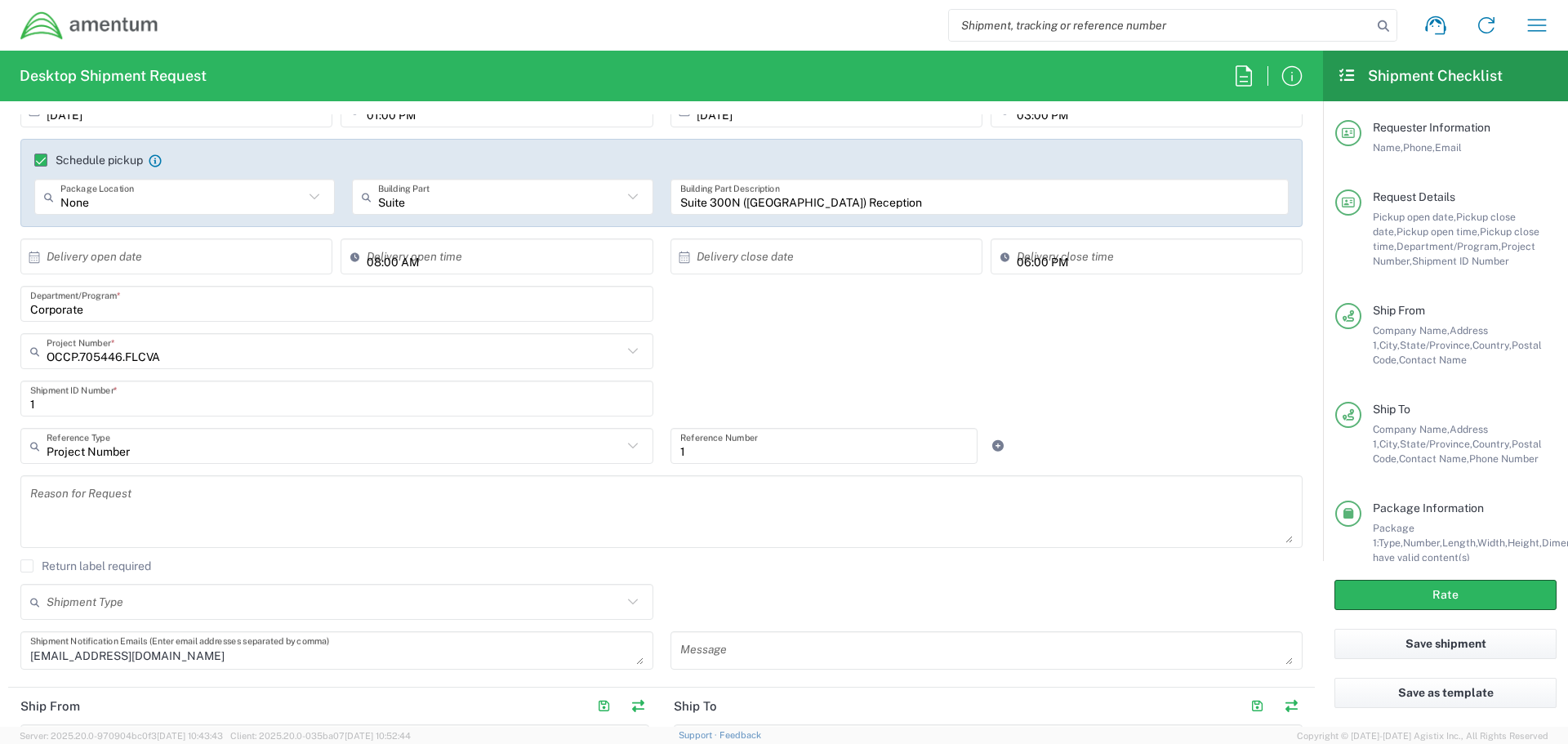
click at [742, 447] on input "1" at bounding box center [824, 446] width 288 height 29
type input "OCCP.705446.FLCVA"
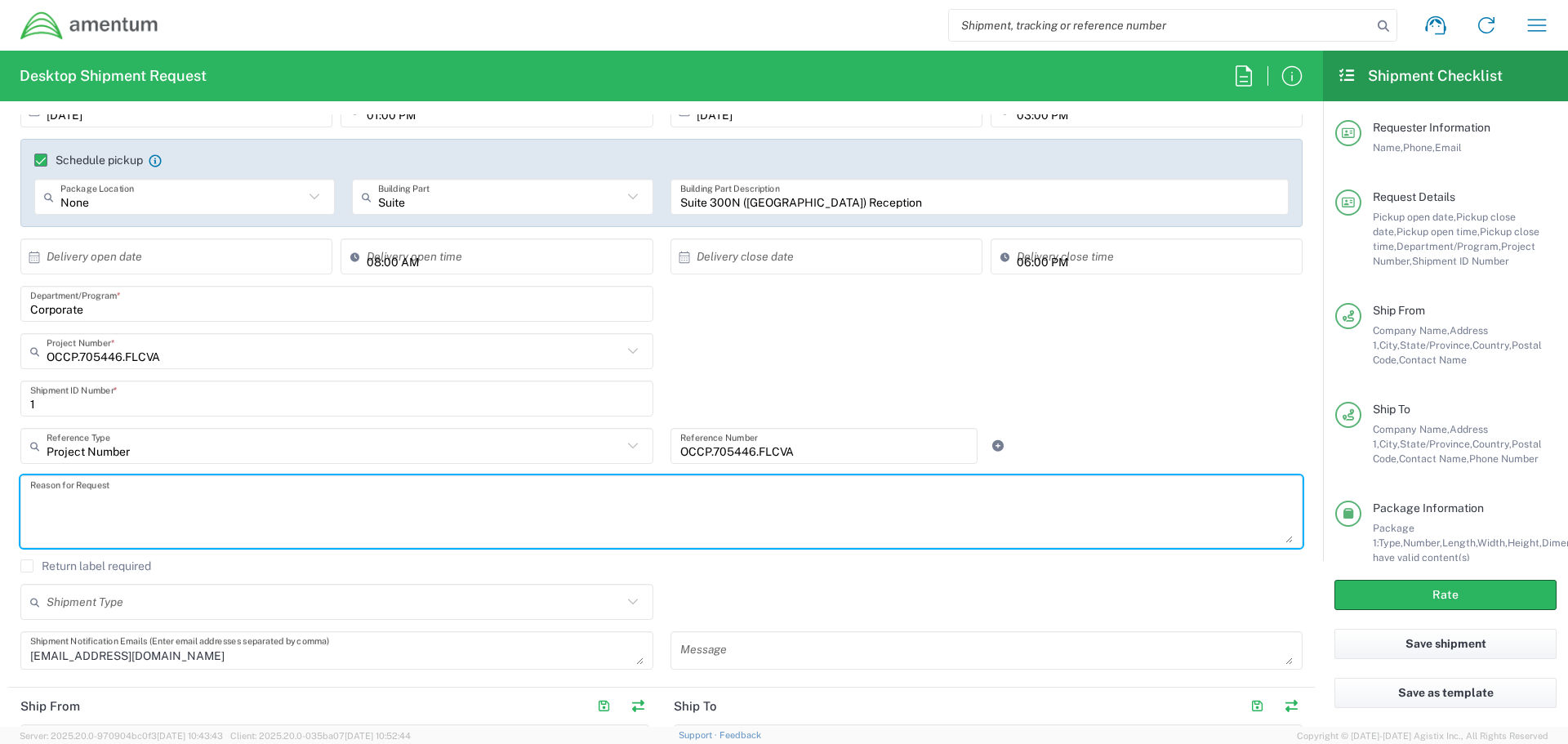
click at [744, 512] on textarea at bounding box center [661, 512] width 1263 height 63
click at [910, 586] on div "Shipment Type Batch Regular" at bounding box center [662, 607] width 1299 height 47
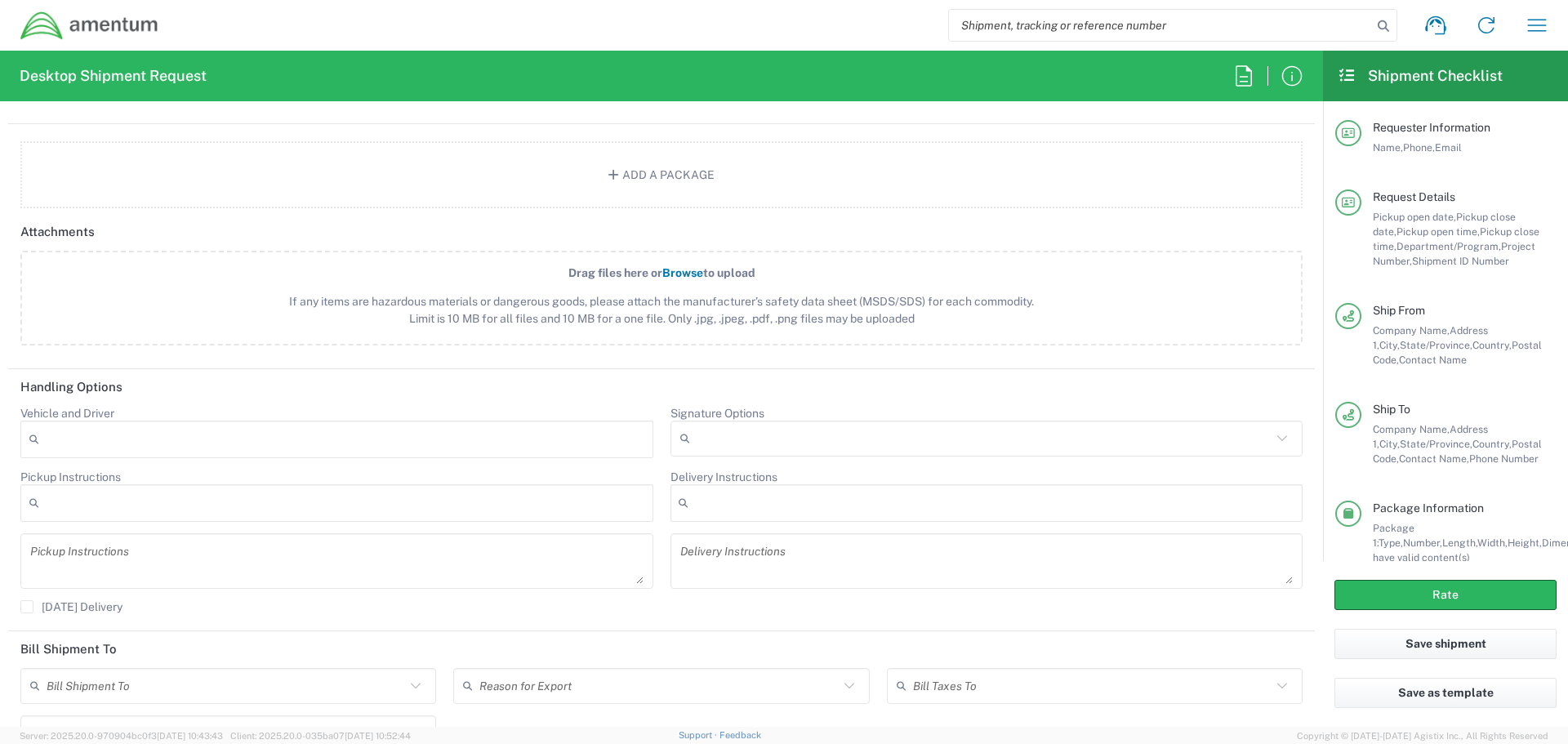
scroll to position [2032, 0]
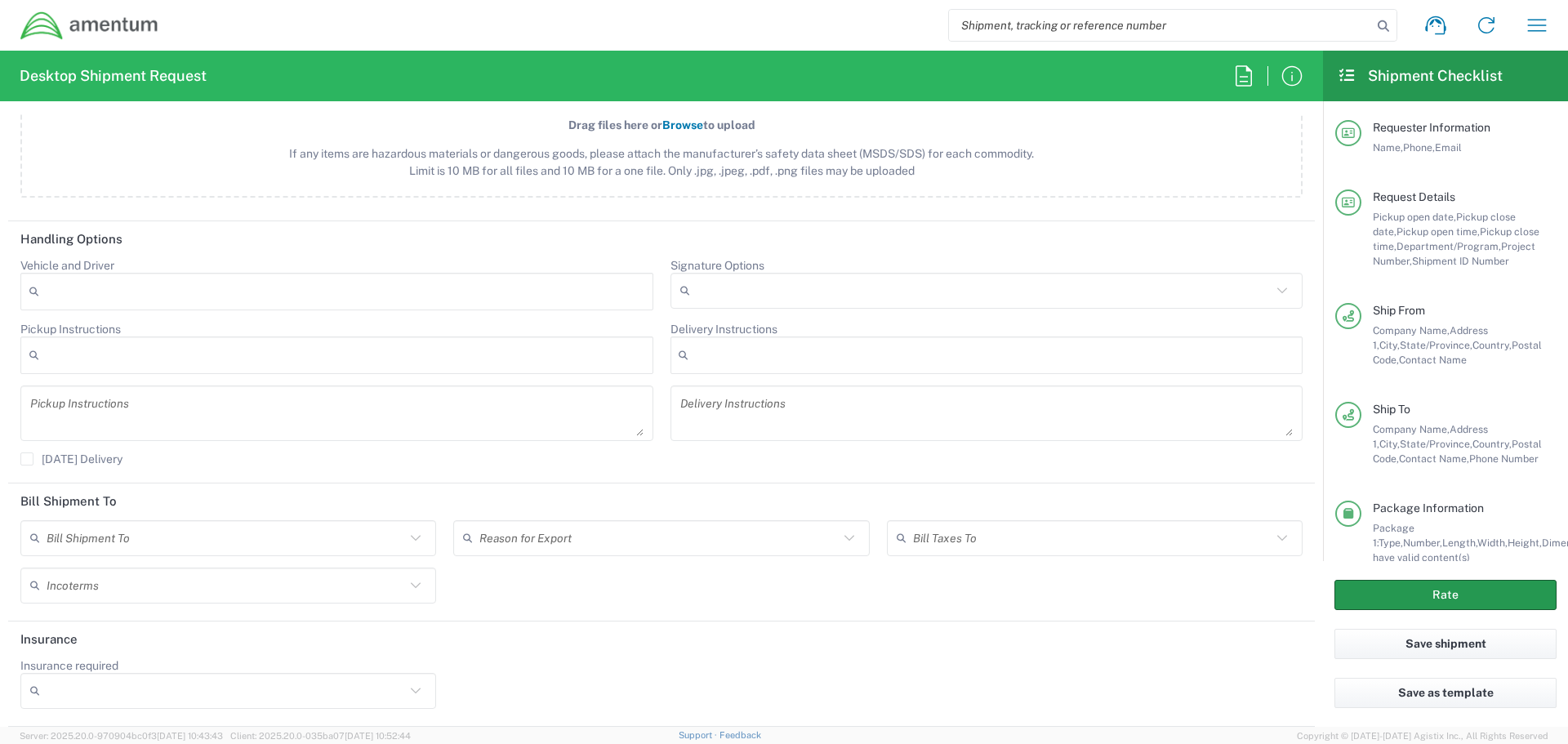
click at [1438, 586] on button "Rate" at bounding box center [1445, 595] width 222 height 30
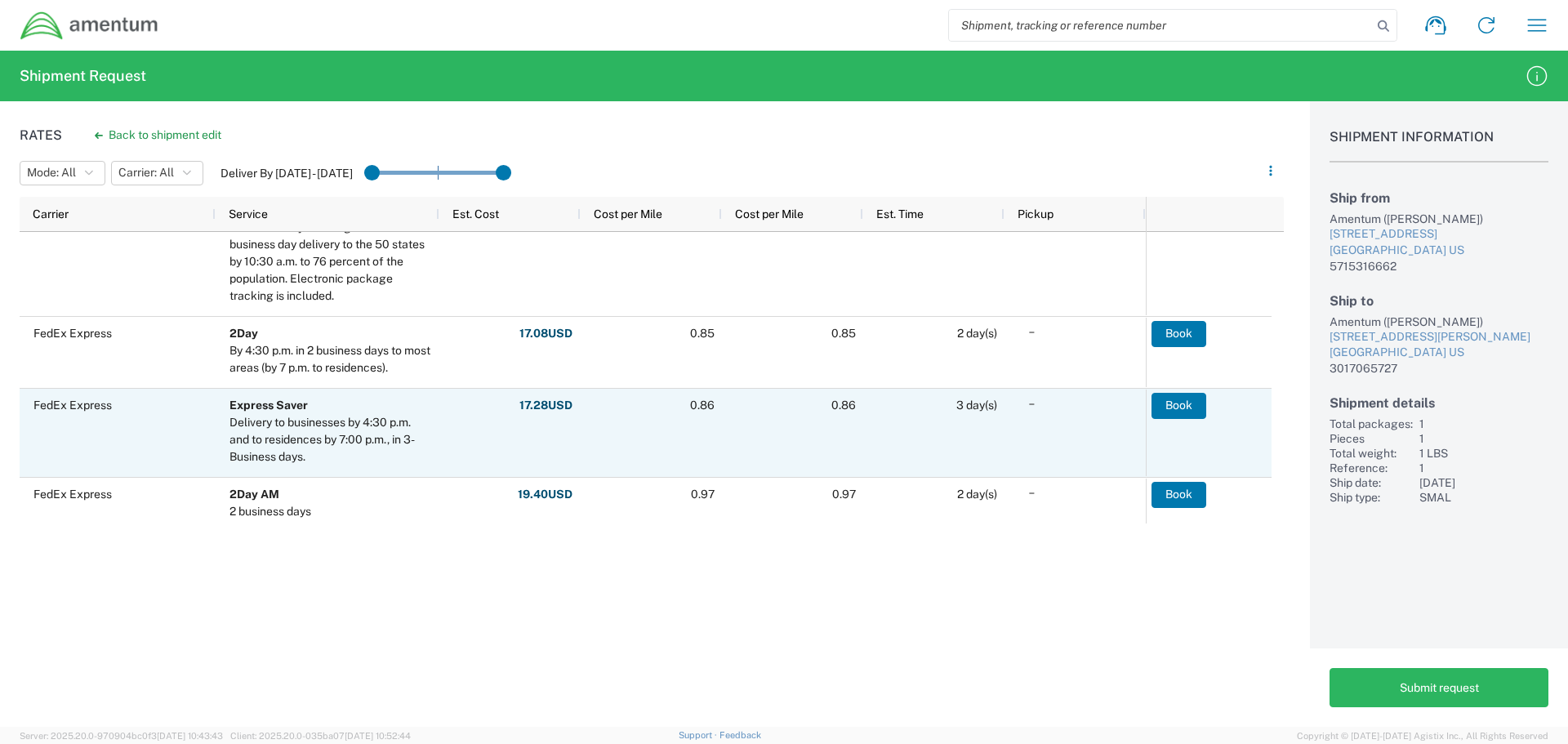
scroll to position [490, 0]
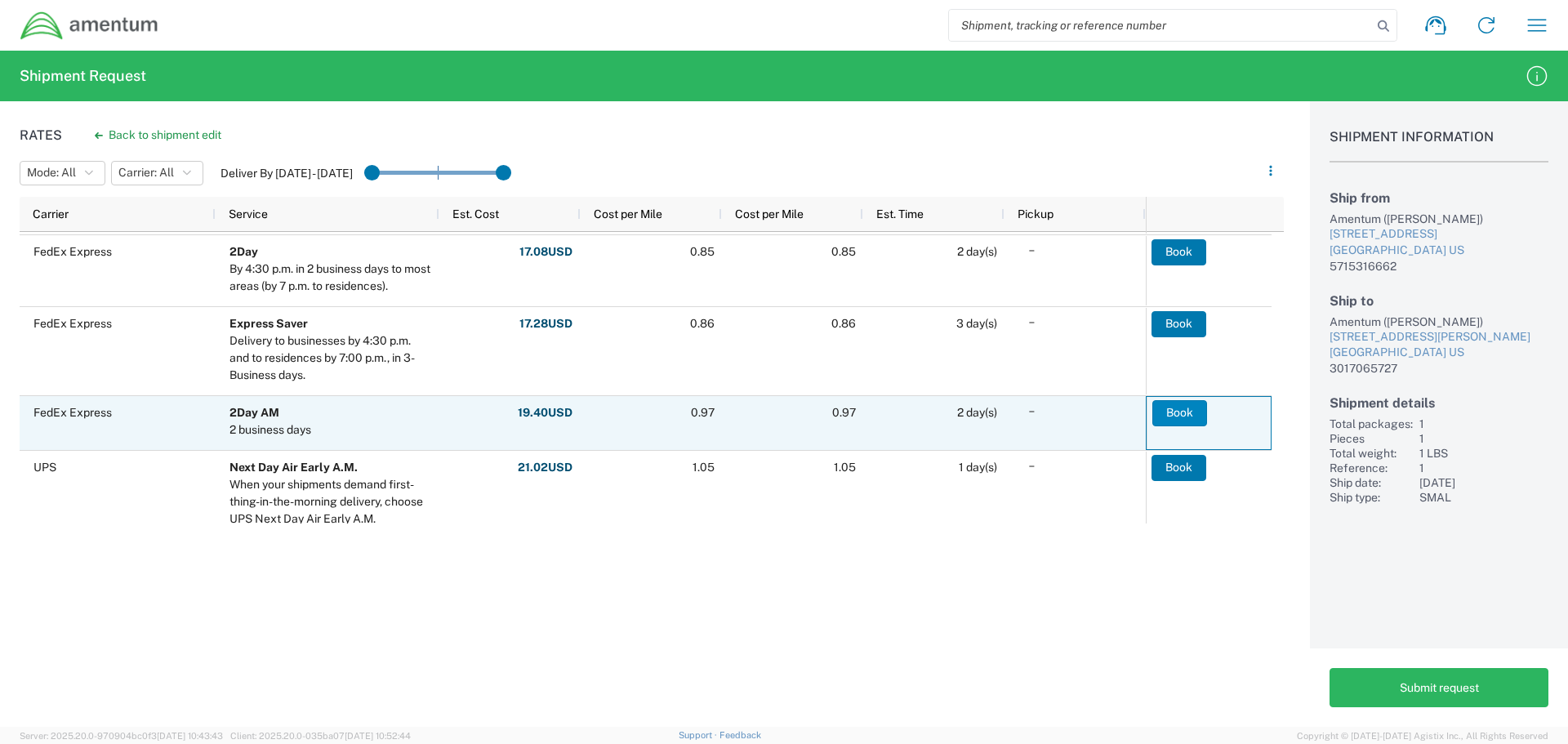
click at [1178, 413] on button "Book" at bounding box center [1180, 413] width 54 height 26
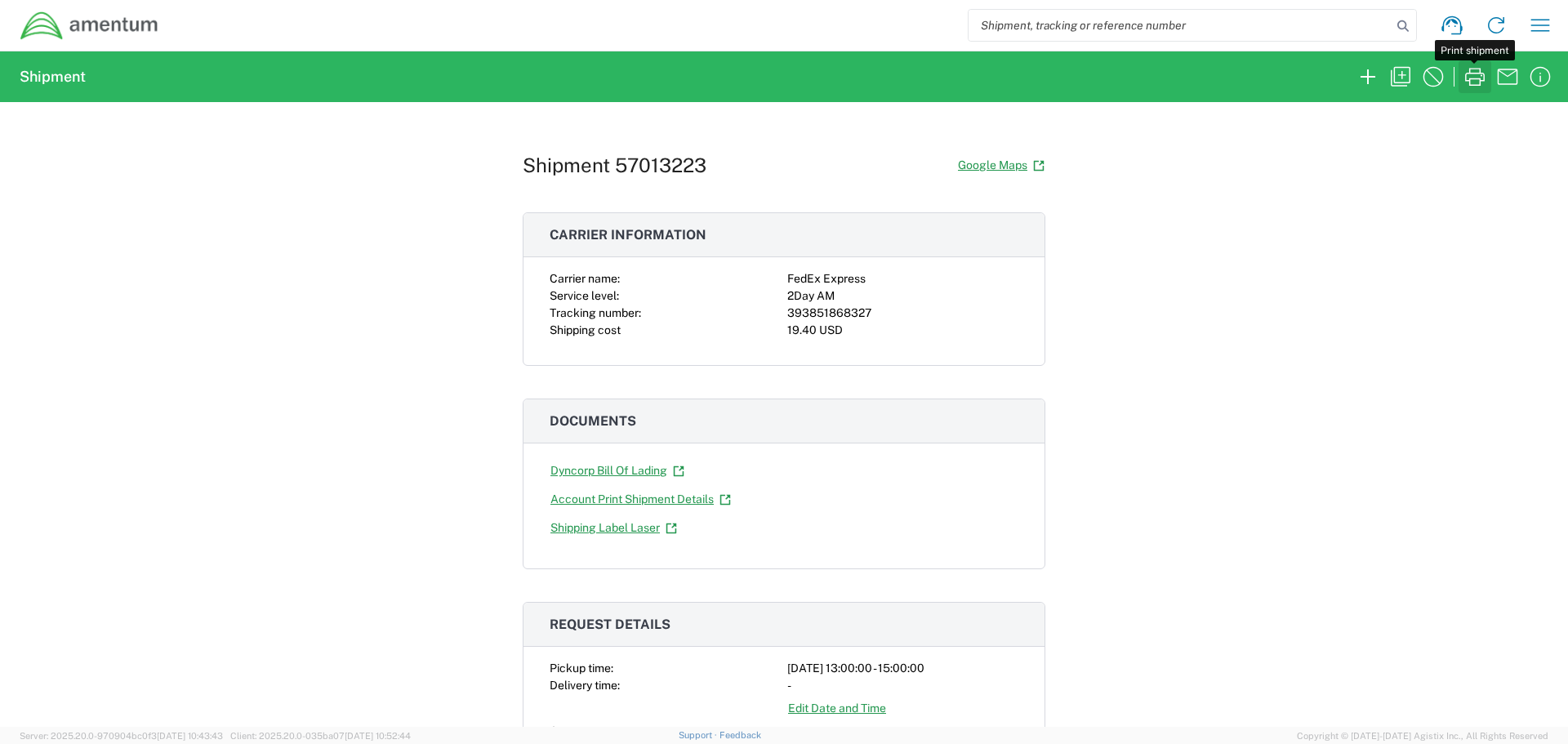
click at [1467, 79] on icon "button" at bounding box center [1476, 77] width 26 height 26
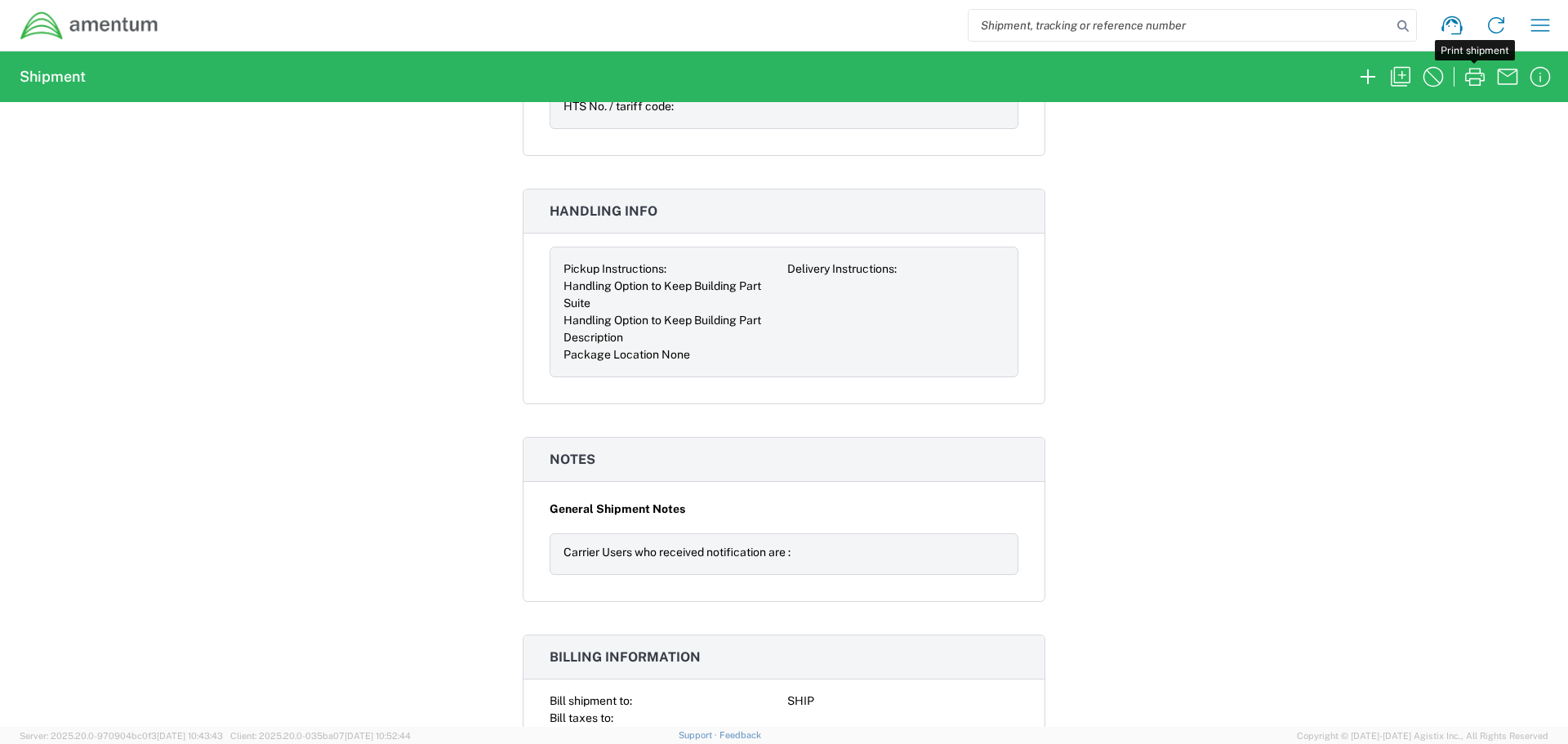
scroll to position [1694, 0]
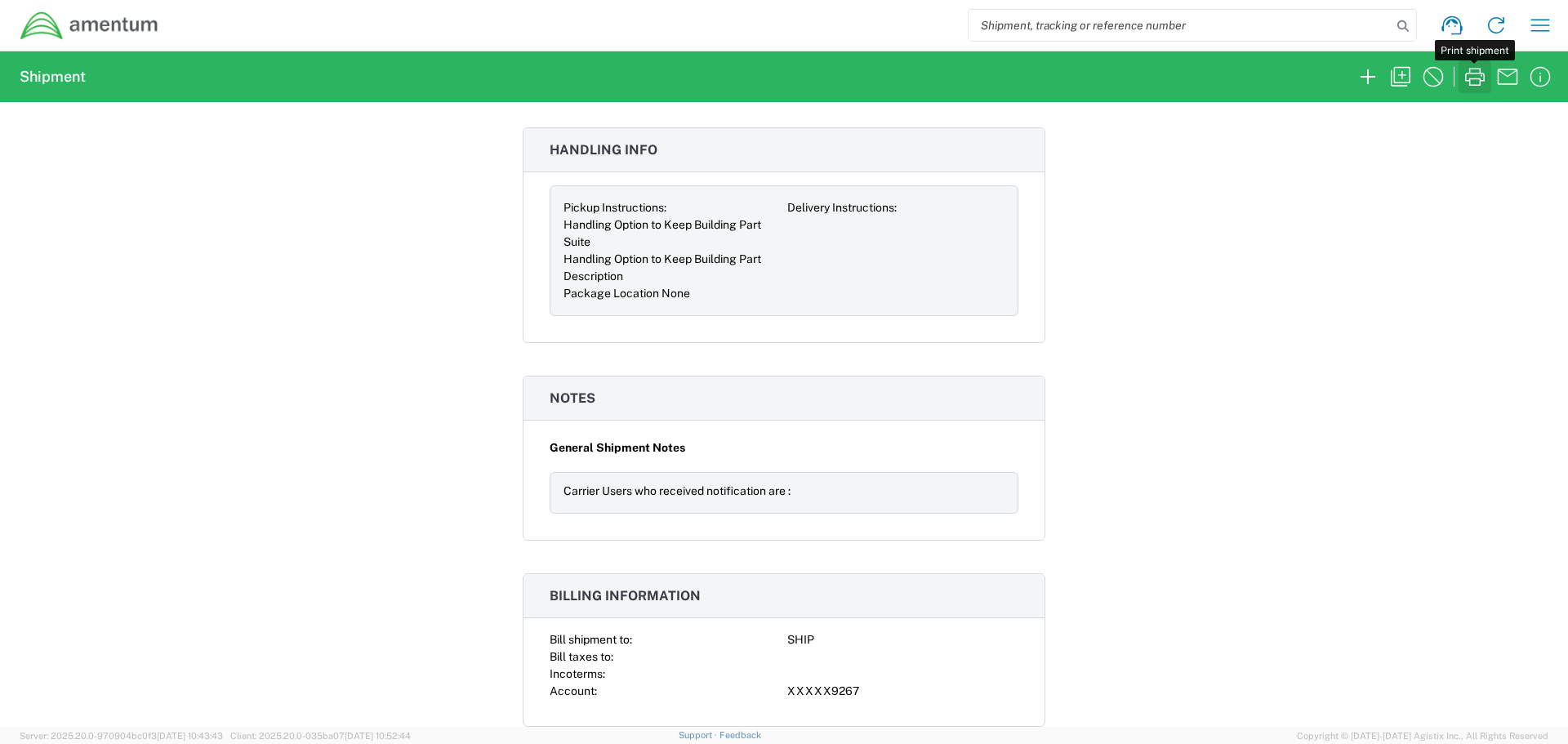
click at [1471, 79] on icon "button" at bounding box center [1475, 76] width 19 height 18
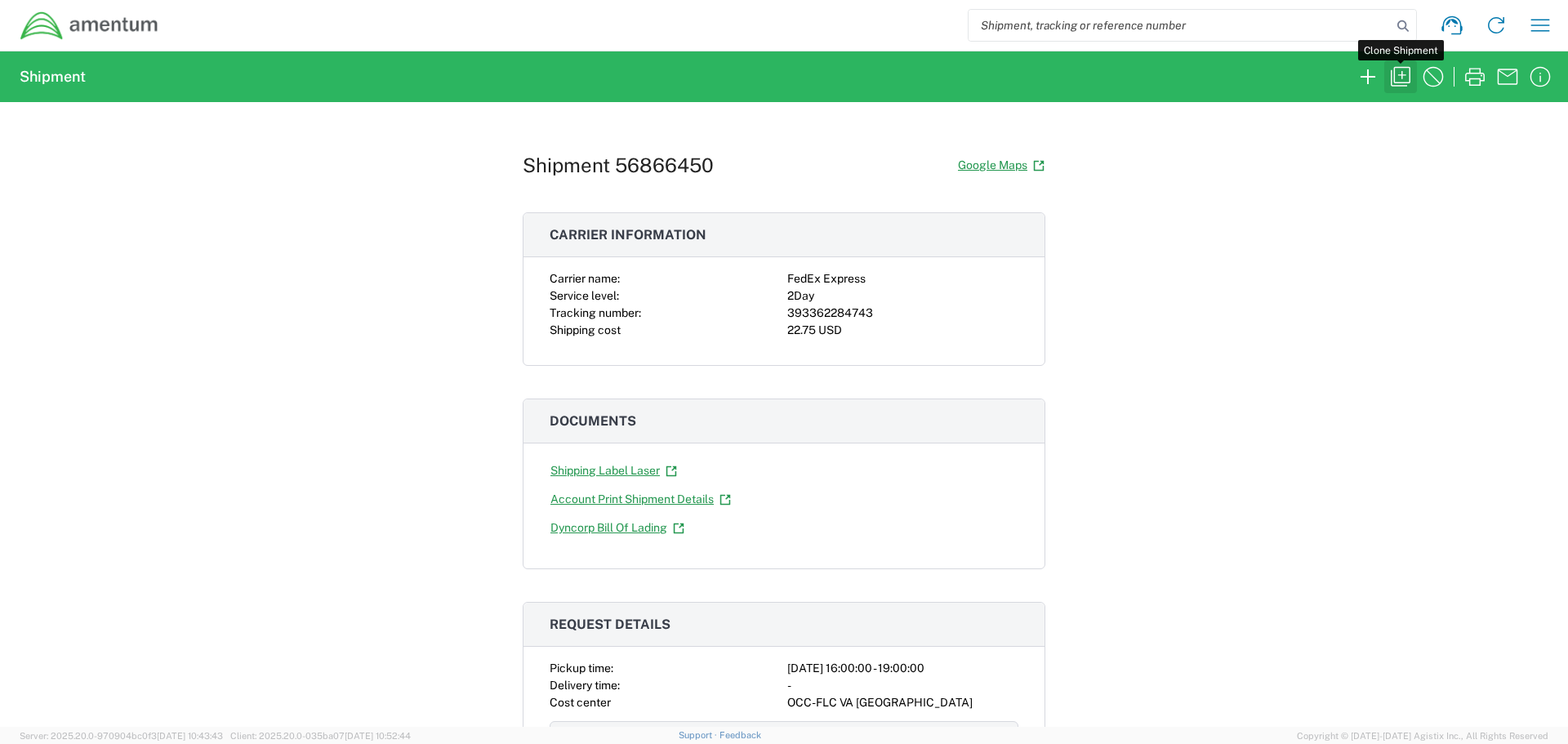
click at [1402, 86] on icon "button" at bounding box center [1401, 76] width 19 height 19
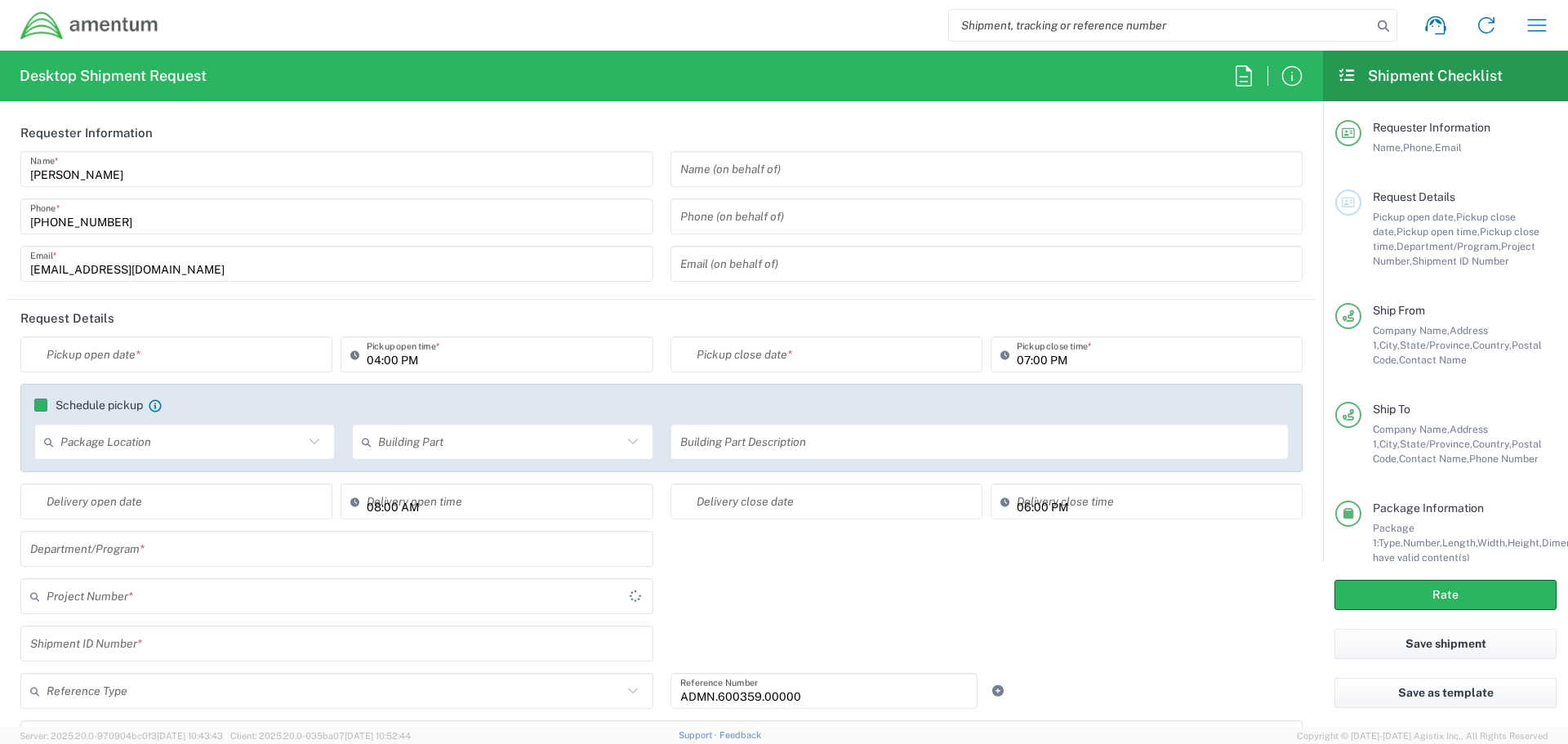
type input "Project Number"
type input "Virginia"
type input "United States"
type input "Envelope"
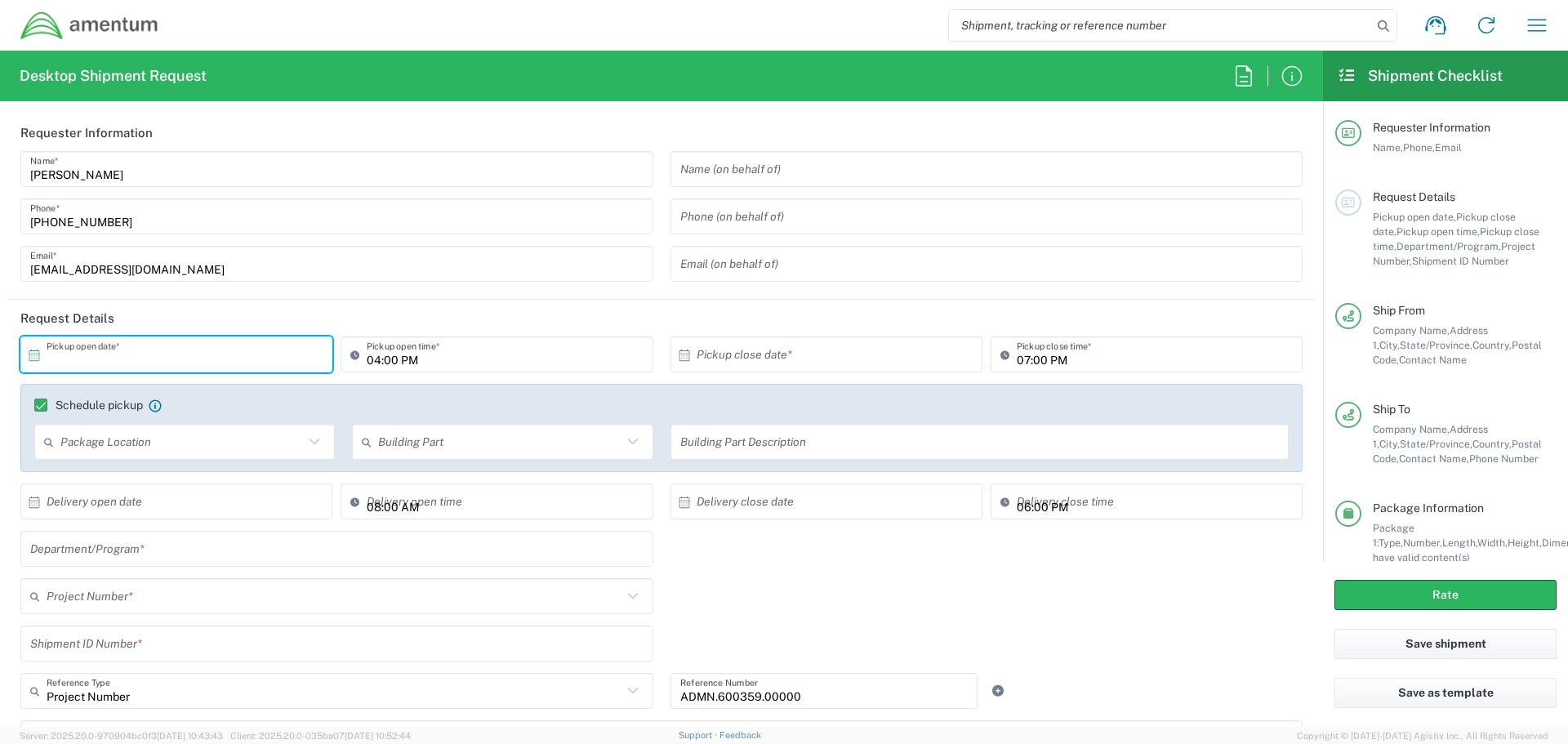
click at [171, 352] on input "text" at bounding box center [180, 354] width 267 height 29
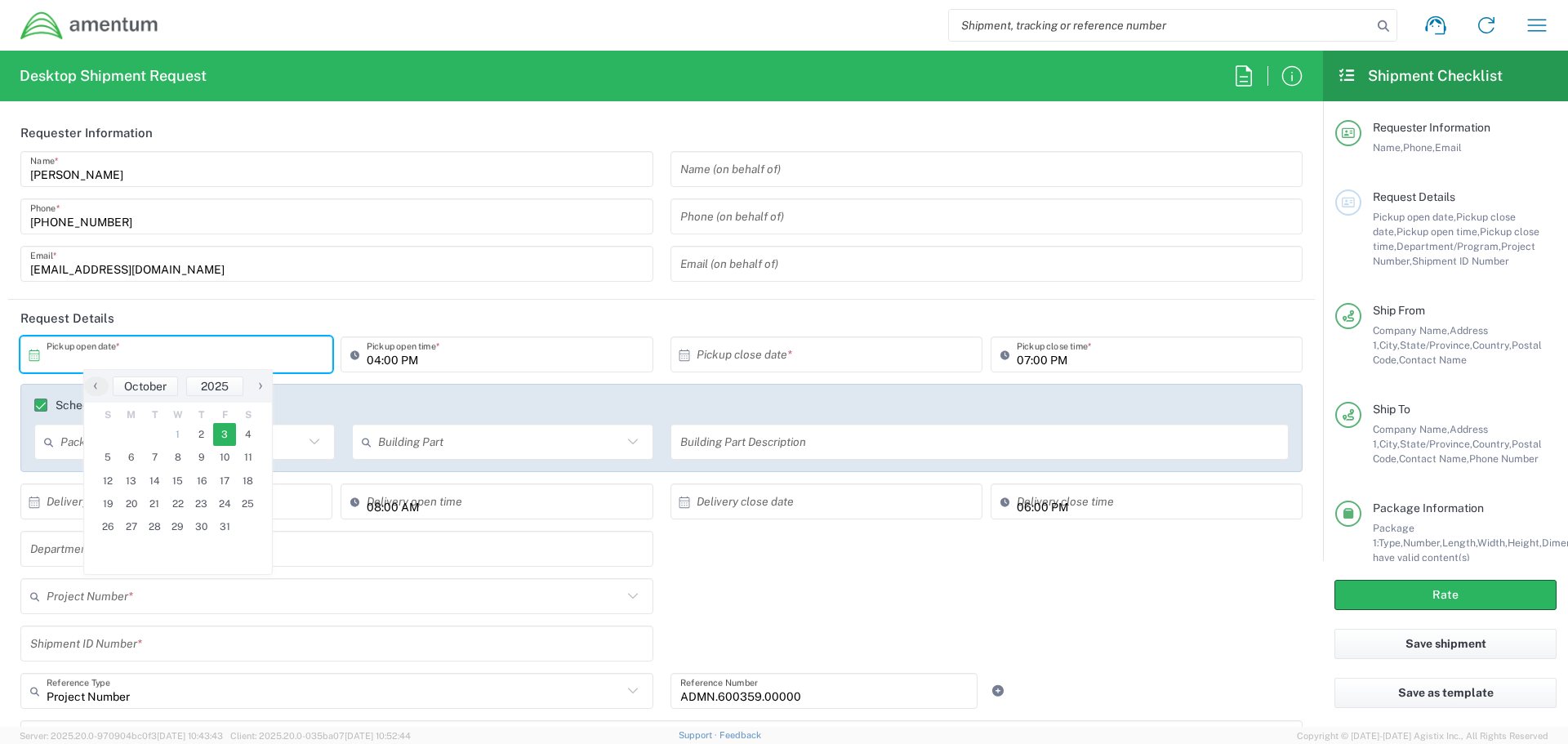
click at [228, 435] on span "3" at bounding box center [225, 434] width 24 height 23
type input "10/03/2025"
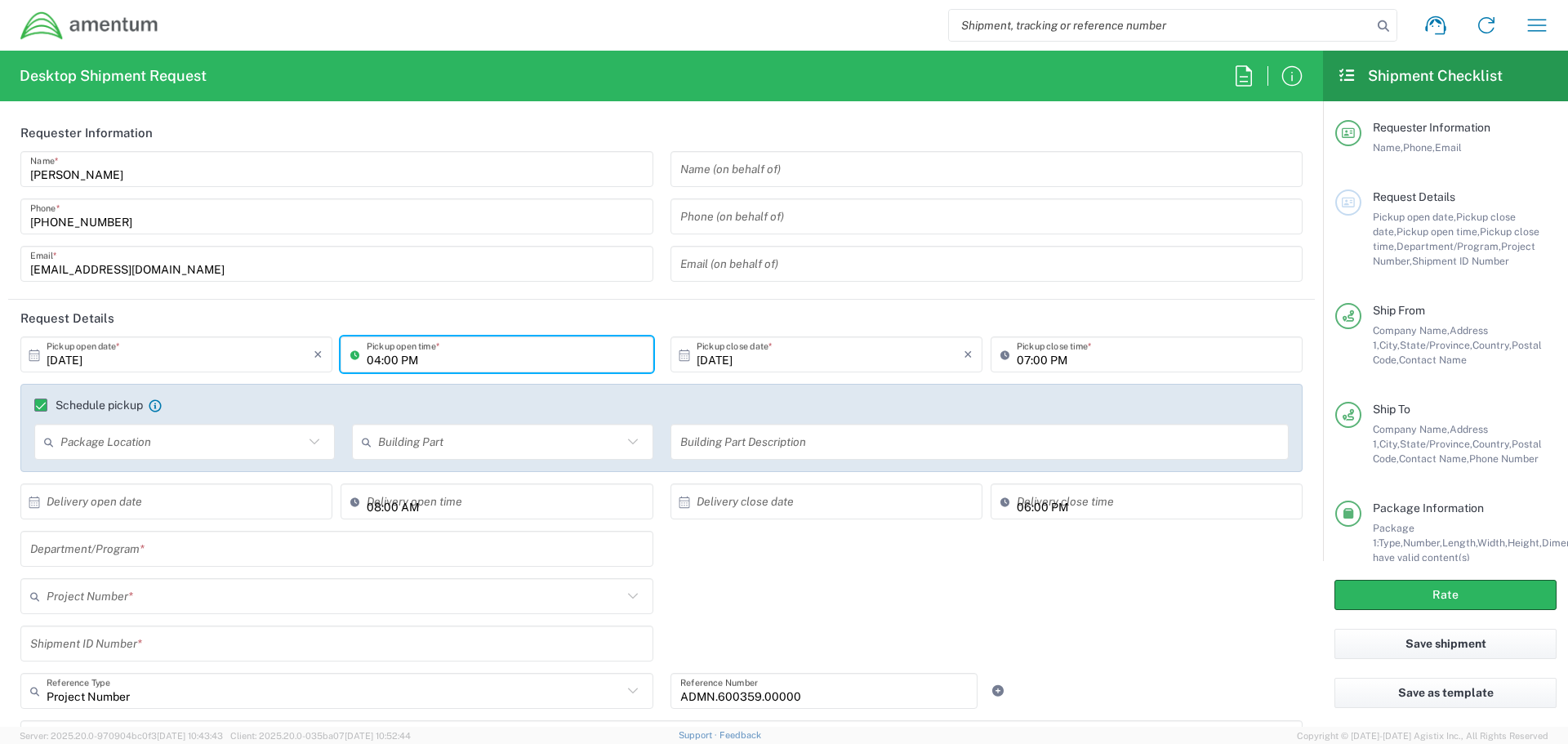
click at [449, 358] on input "04:00 PM" at bounding box center [505, 354] width 276 height 29
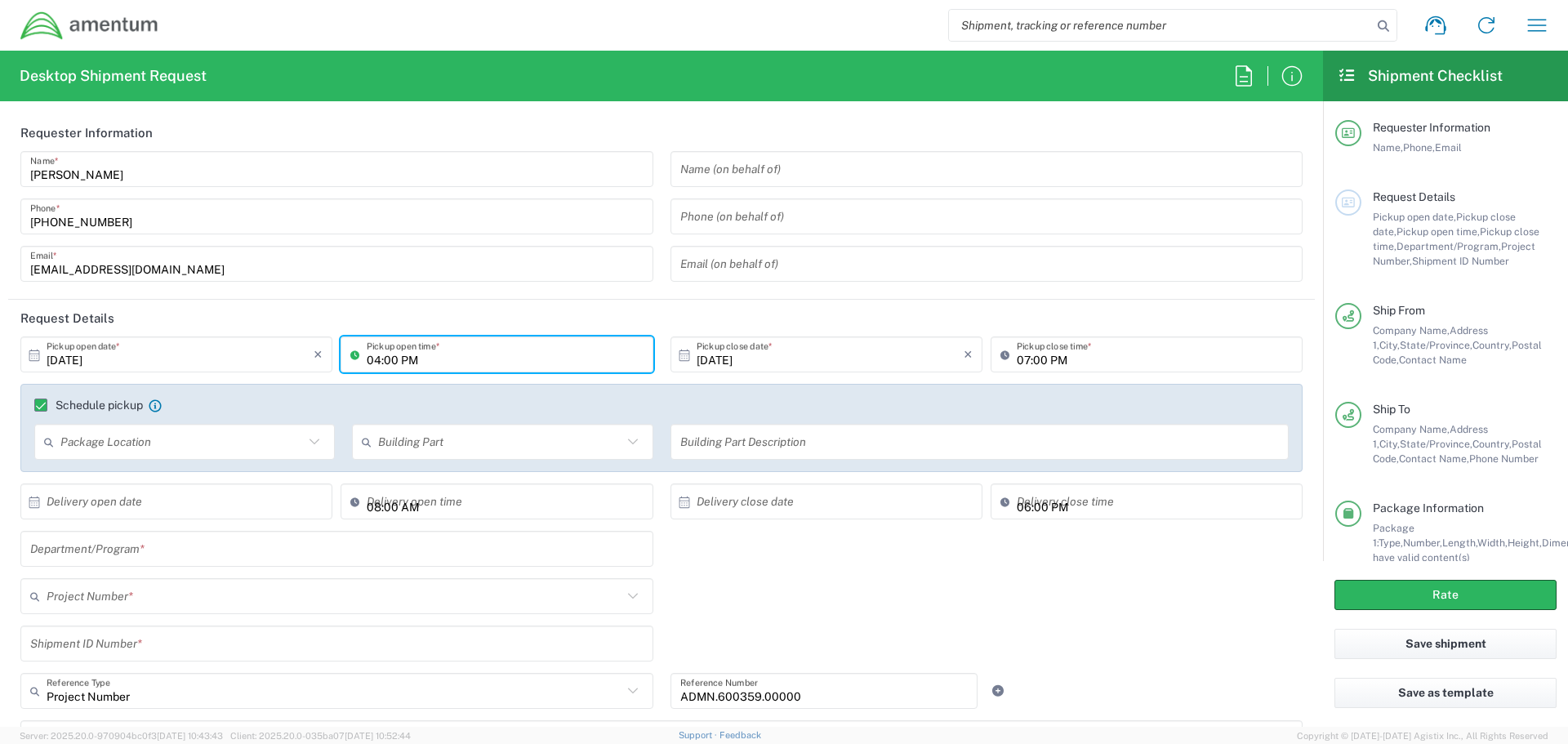
click at [449, 358] on input "04:00 PM" at bounding box center [505, 354] width 276 height 29
type input "01:00 PM"
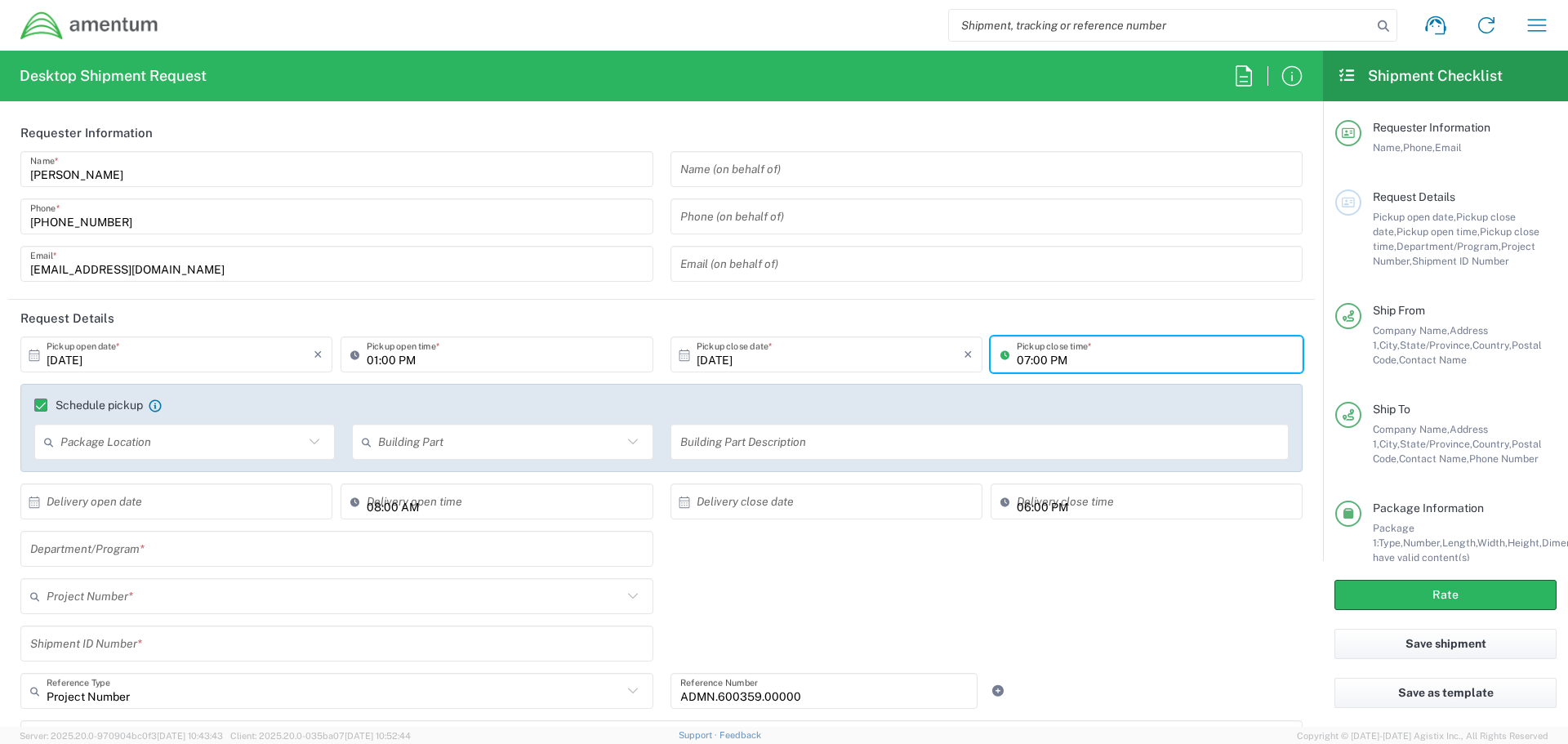
click at [1022, 361] on input "07:00 PM" at bounding box center [1154, 354] width 276 height 29
type input "03:00 PM"
click at [680, 310] on header "Request Details" at bounding box center [661, 318] width 1307 height 37
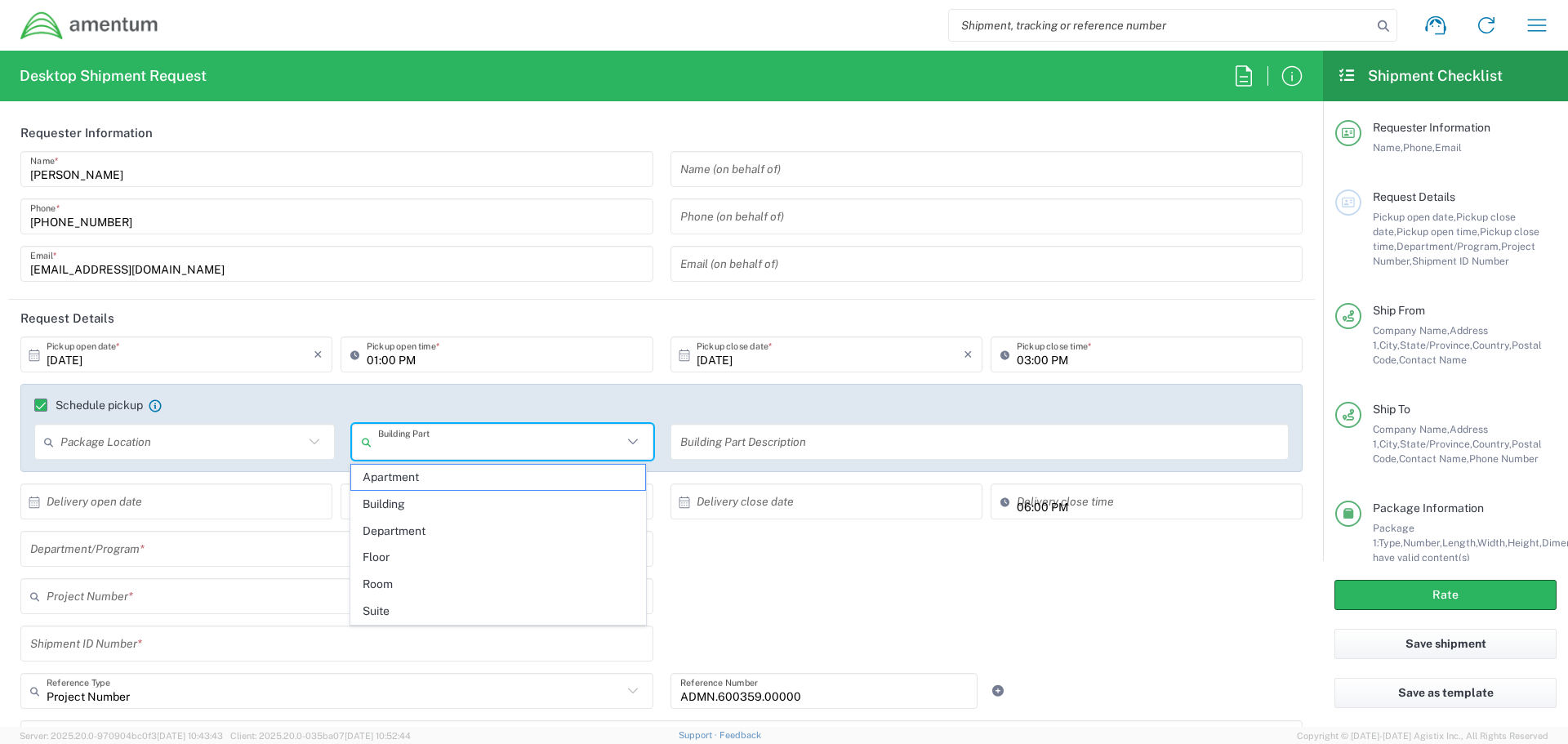
click at [506, 444] on input "text" at bounding box center [500, 442] width 243 height 29
click at [421, 607] on span "Suite" at bounding box center [499, 611] width 295 height 25
type input "Suite"
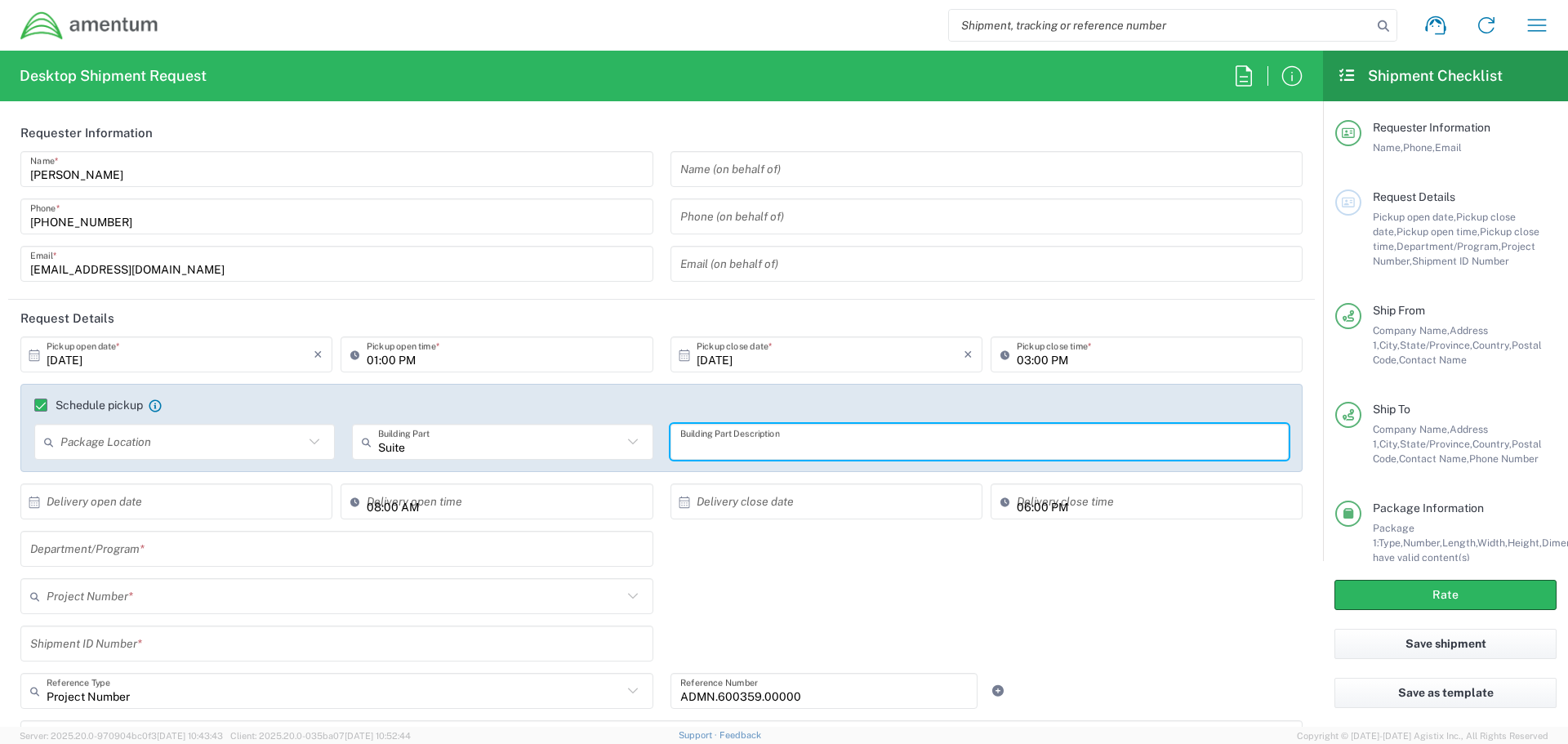
click at [757, 440] on input "text" at bounding box center [980, 442] width 600 height 29
type input "#"
type input "300N Reception"
click at [162, 553] on input "text" at bounding box center [336, 548] width 614 height 29
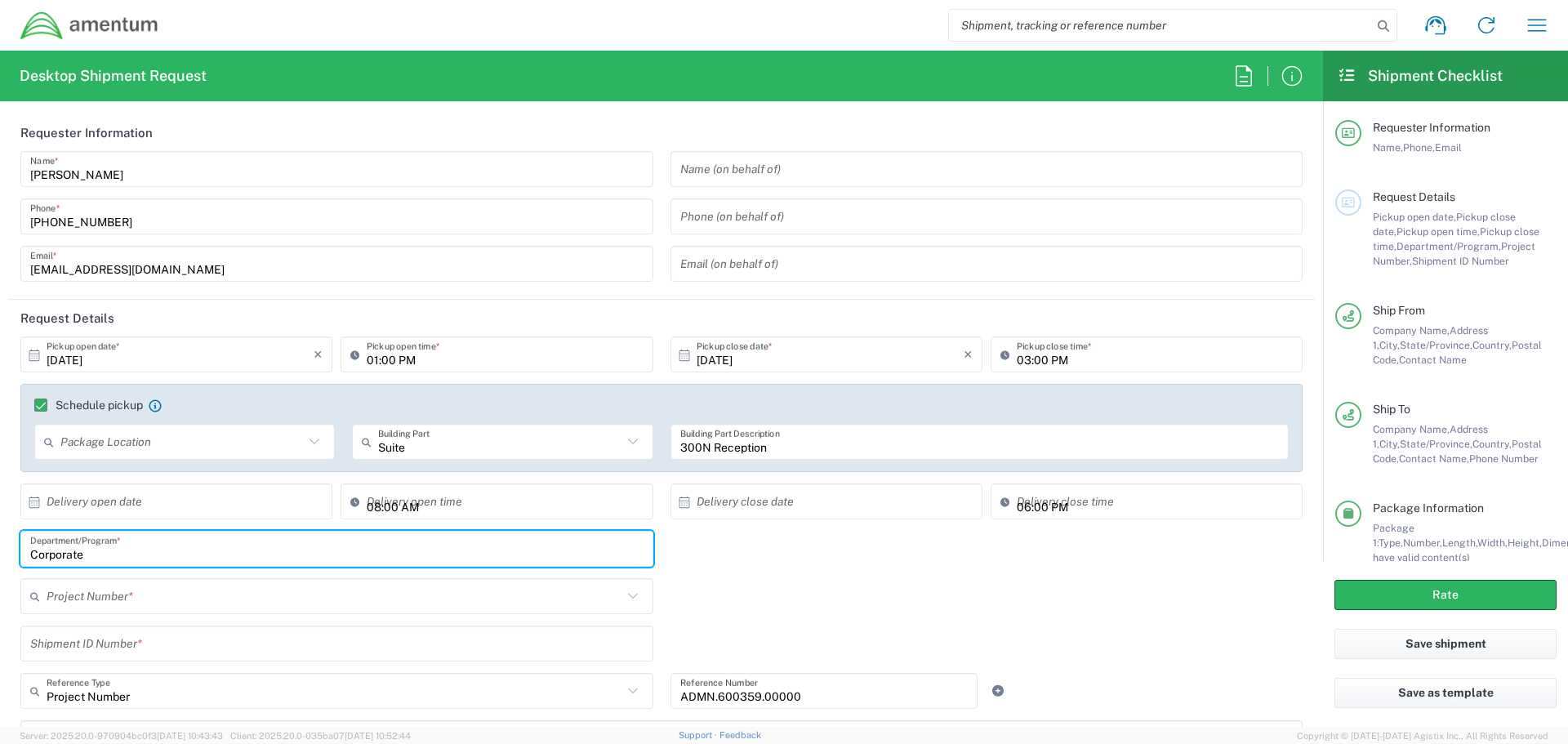
type input "Corporate"
click at [240, 583] on input "text" at bounding box center [334, 596] width 576 height 29
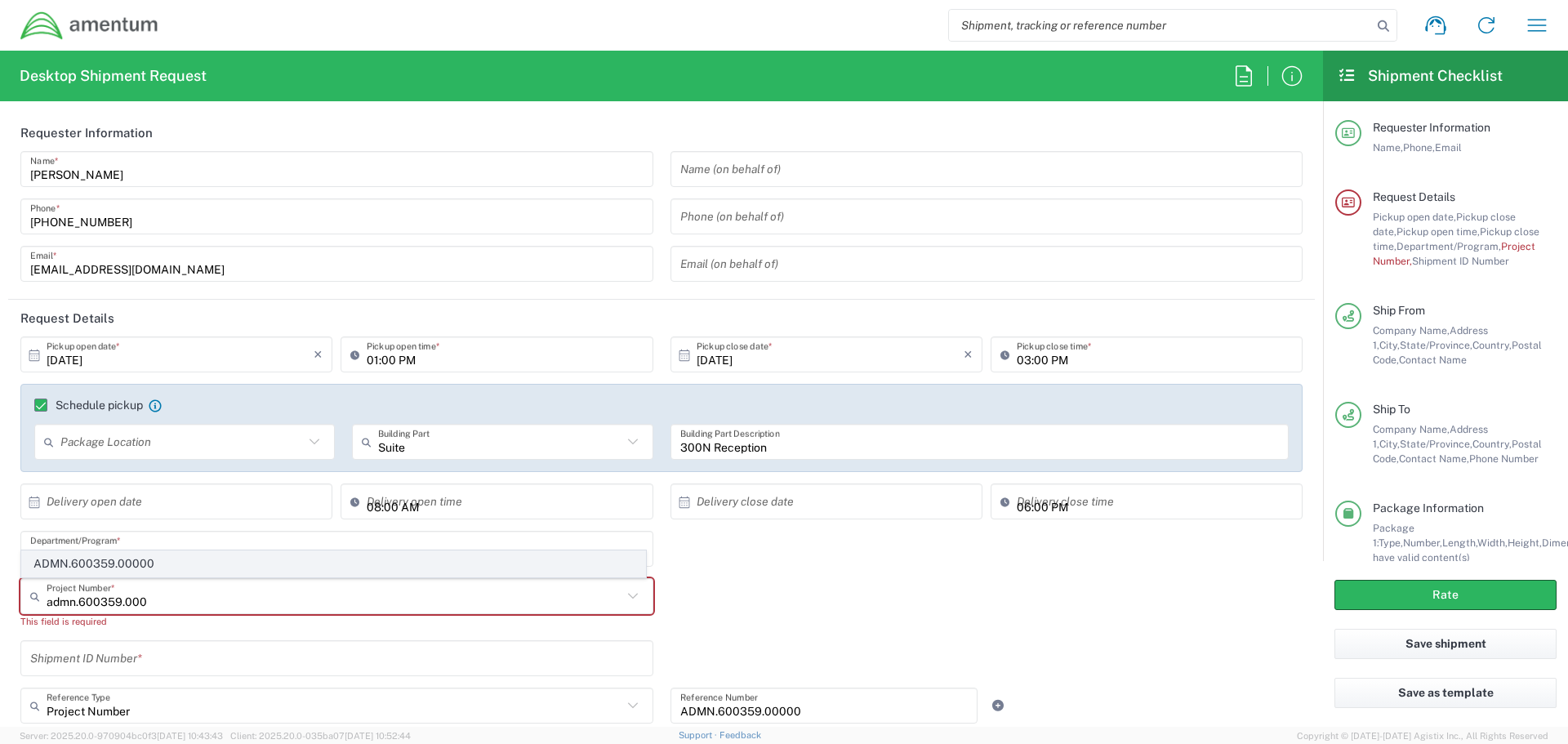
click at [157, 560] on span "ADMN.600359.00000" at bounding box center [334, 563] width 623 height 25
type input "ADMN.600359.00000"
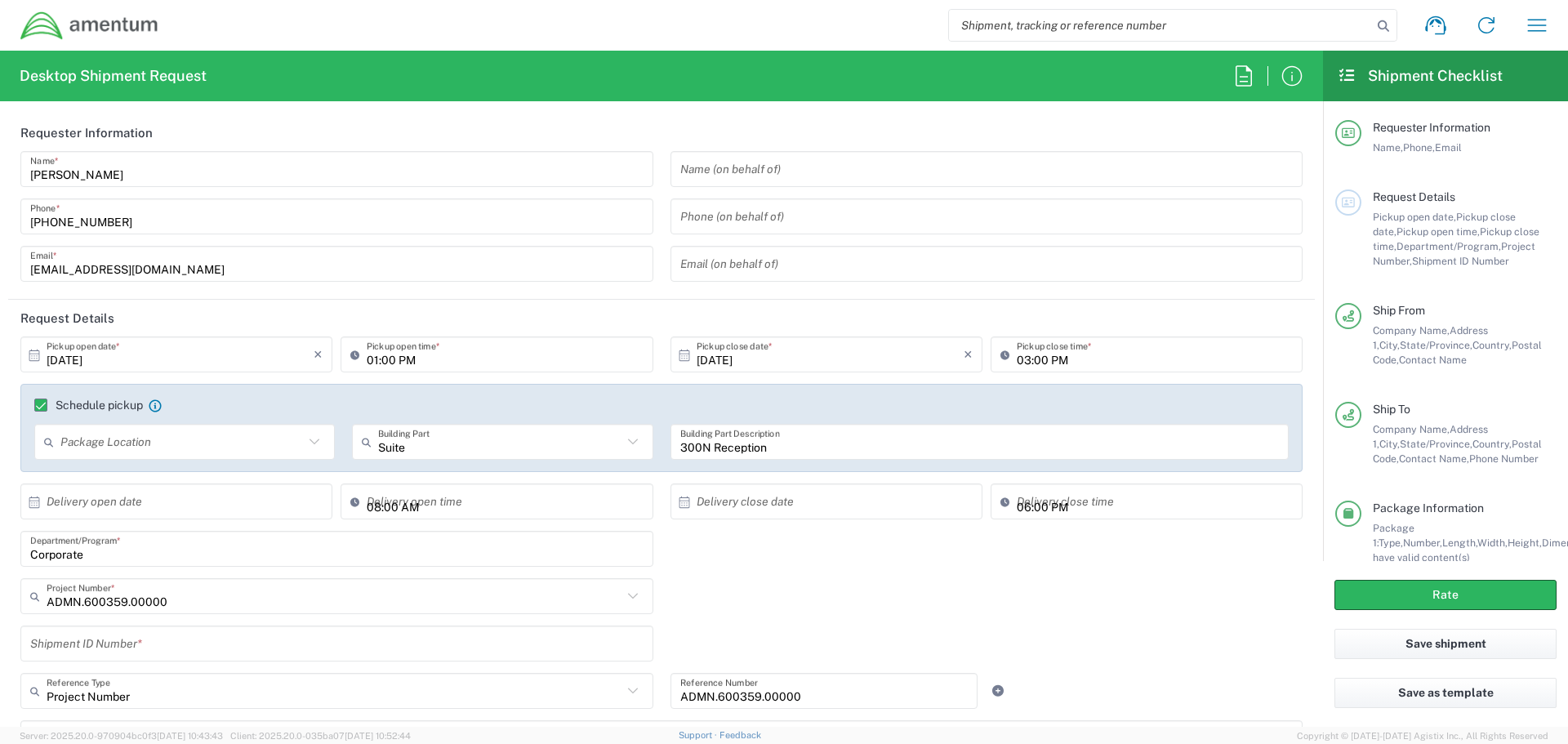
click at [169, 645] on input "text" at bounding box center [336, 643] width 614 height 29
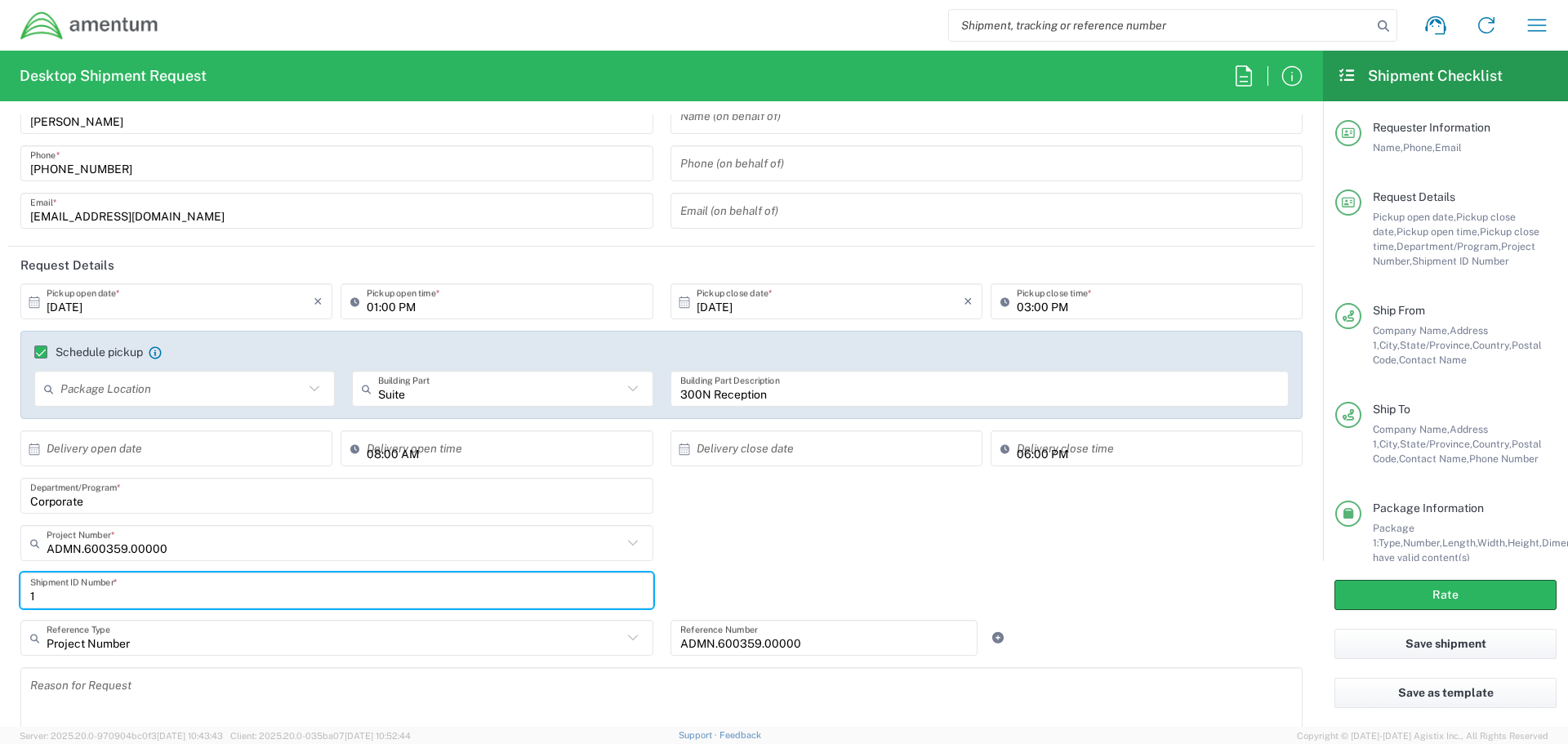
scroll to position [82, 0]
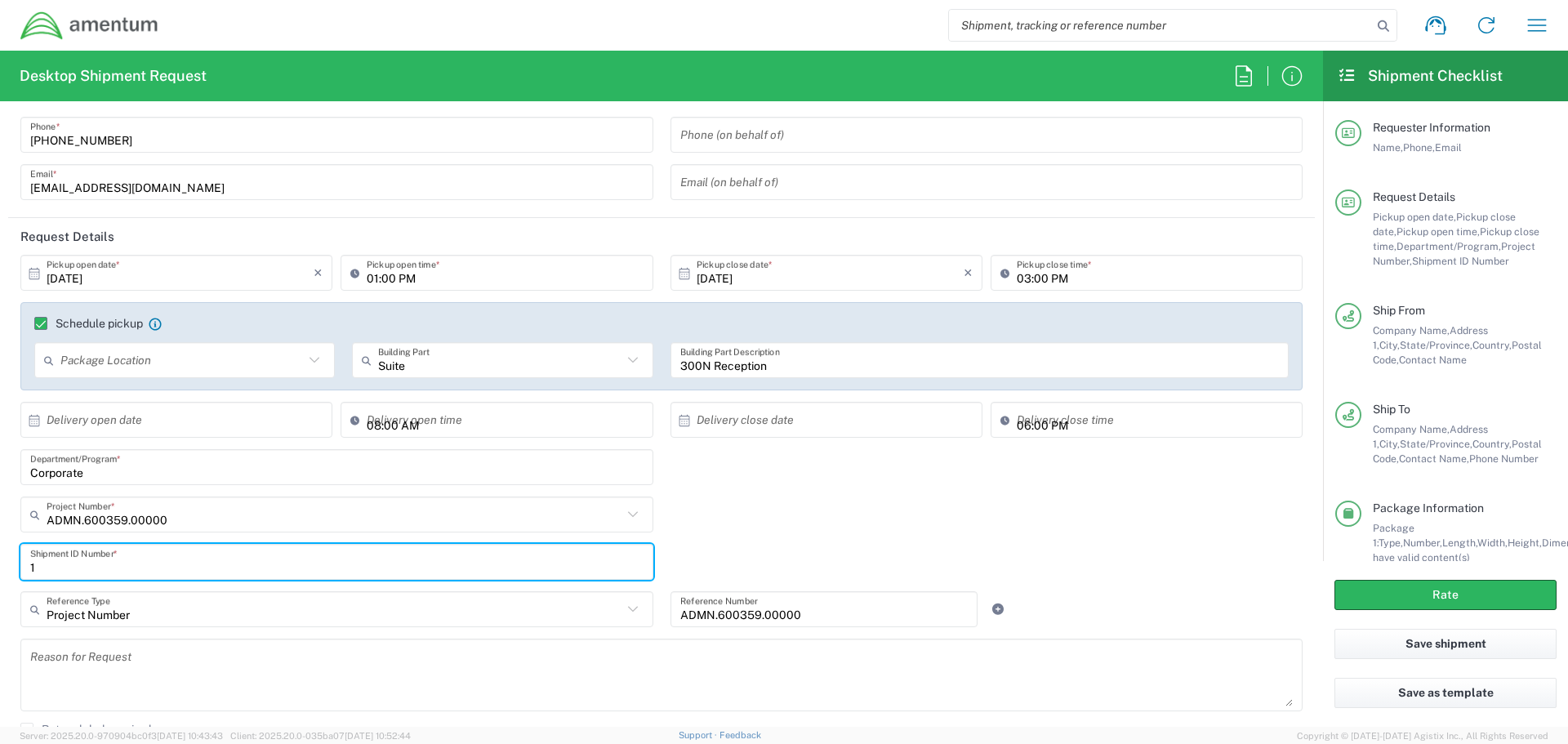
type input "1"
click at [1035, 547] on div "1 Shipment ID Number *" at bounding box center [662, 568] width 1299 height 47
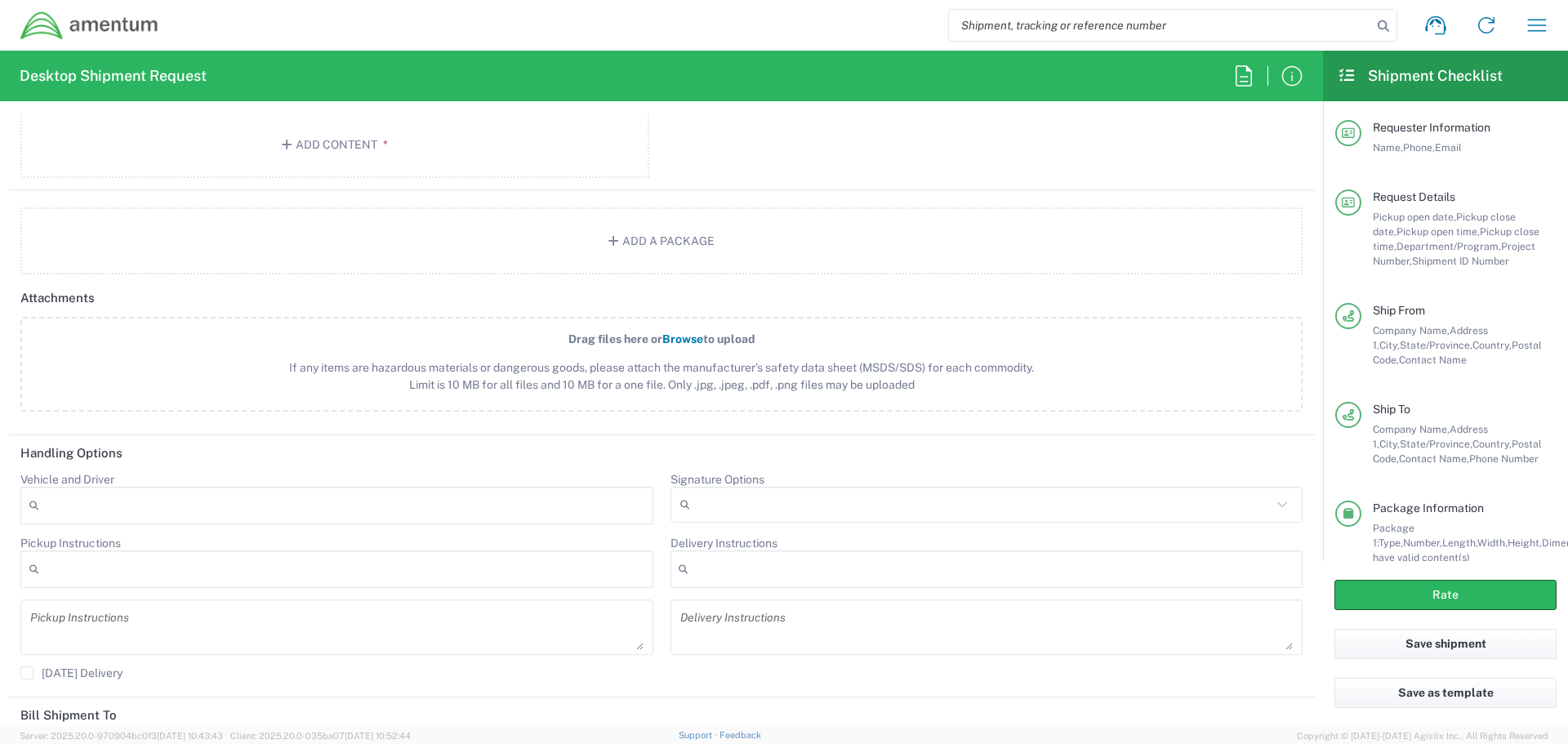
scroll to position [2032, 0]
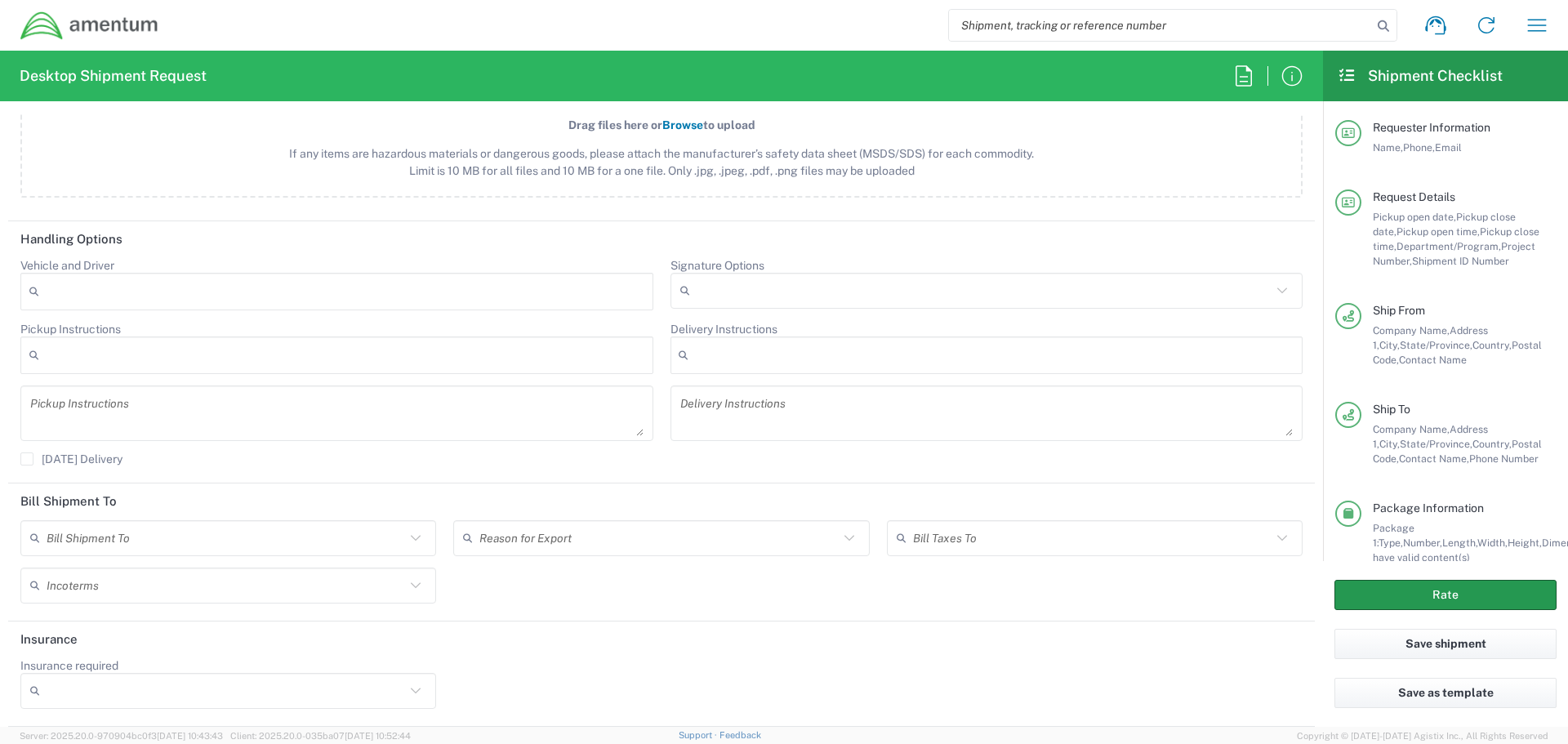
click at [1432, 590] on button "Rate" at bounding box center [1445, 595] width 222 height 30
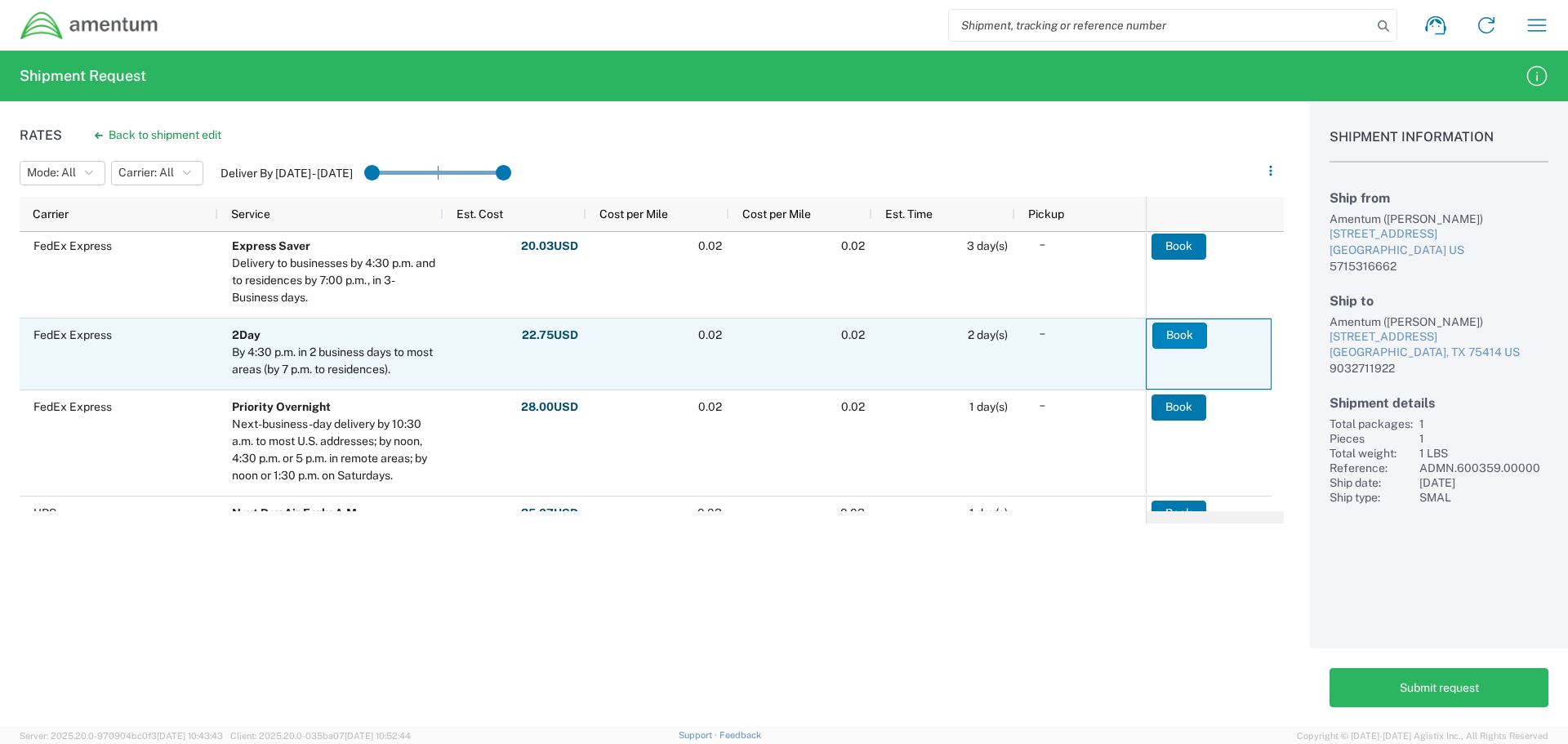
click at [1185, 339] on button "Book" at bounding box center [1180, 336] width 54 height 26
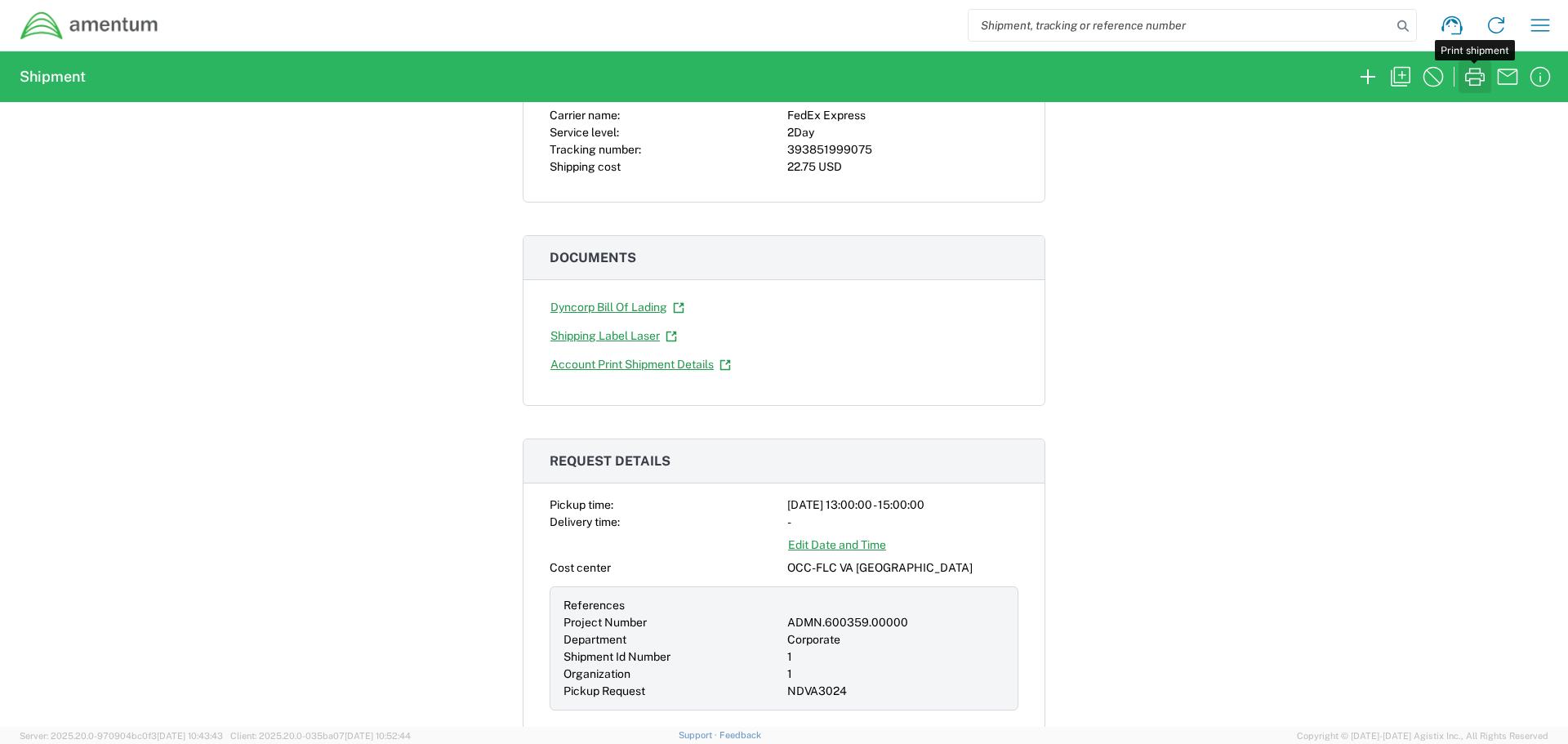
click at [1471, 76] on icon "button" at bounding box center [1476, 77] width 26 height 26
